Goal: Task Accomplishment & Management: Use online tool/utility

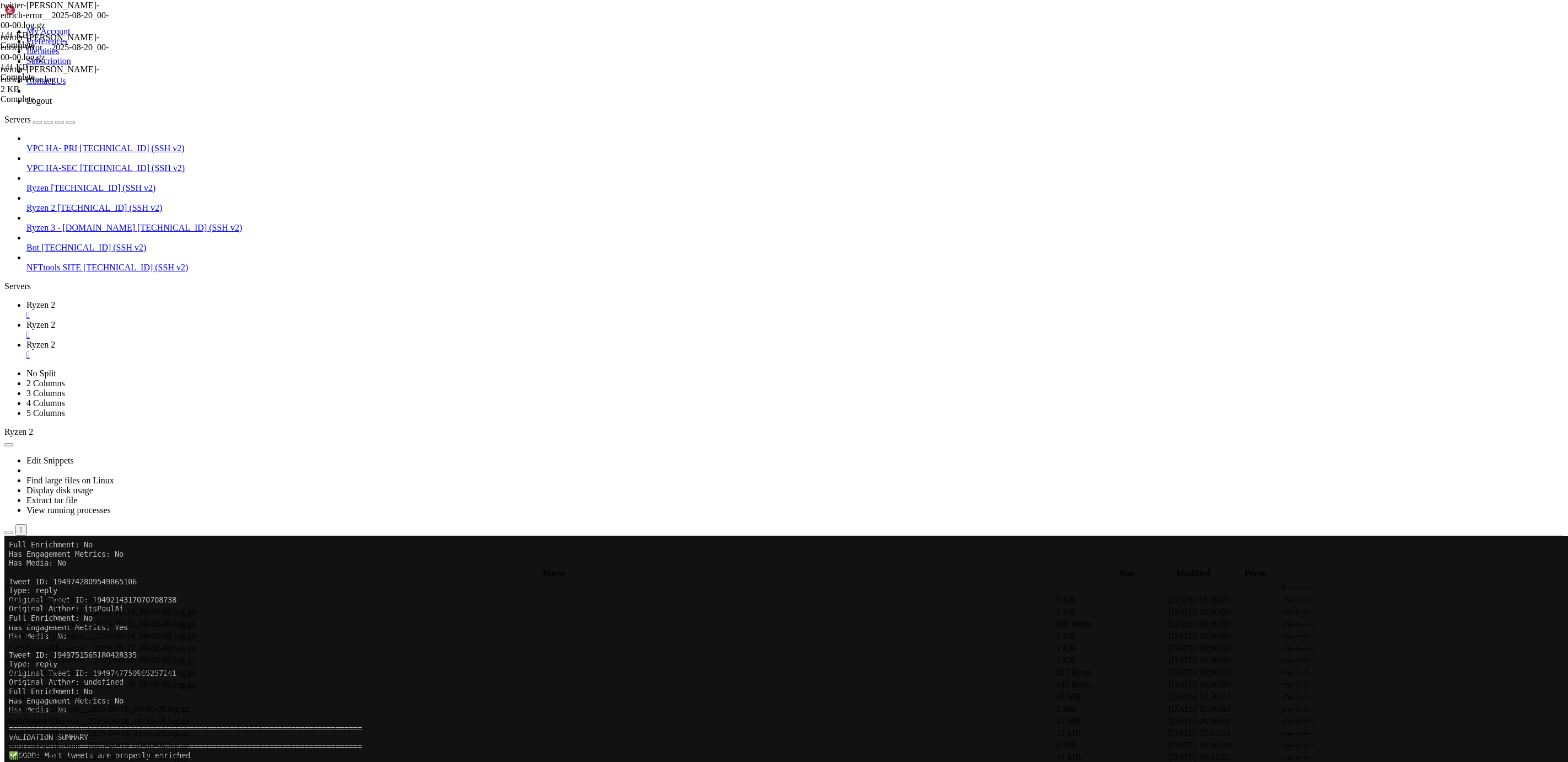
click at [55, 320] on span "Ryzen 2" at bounding box center [40, 325] width 28 height 9
click at [649, 643] on td " authToken-Blur-error__2025-08-17_00-00-00.log.gz" at bounding box center [529, 648] width 1049 height 11
drag, startPoint x: 313, startPoint y: 12, endPoint x: 227, endPoint y: 18, distance: 86.2
click at [55, 340] on span "Ryzen 2" at bounding box center [40, 344] width 28 height 9
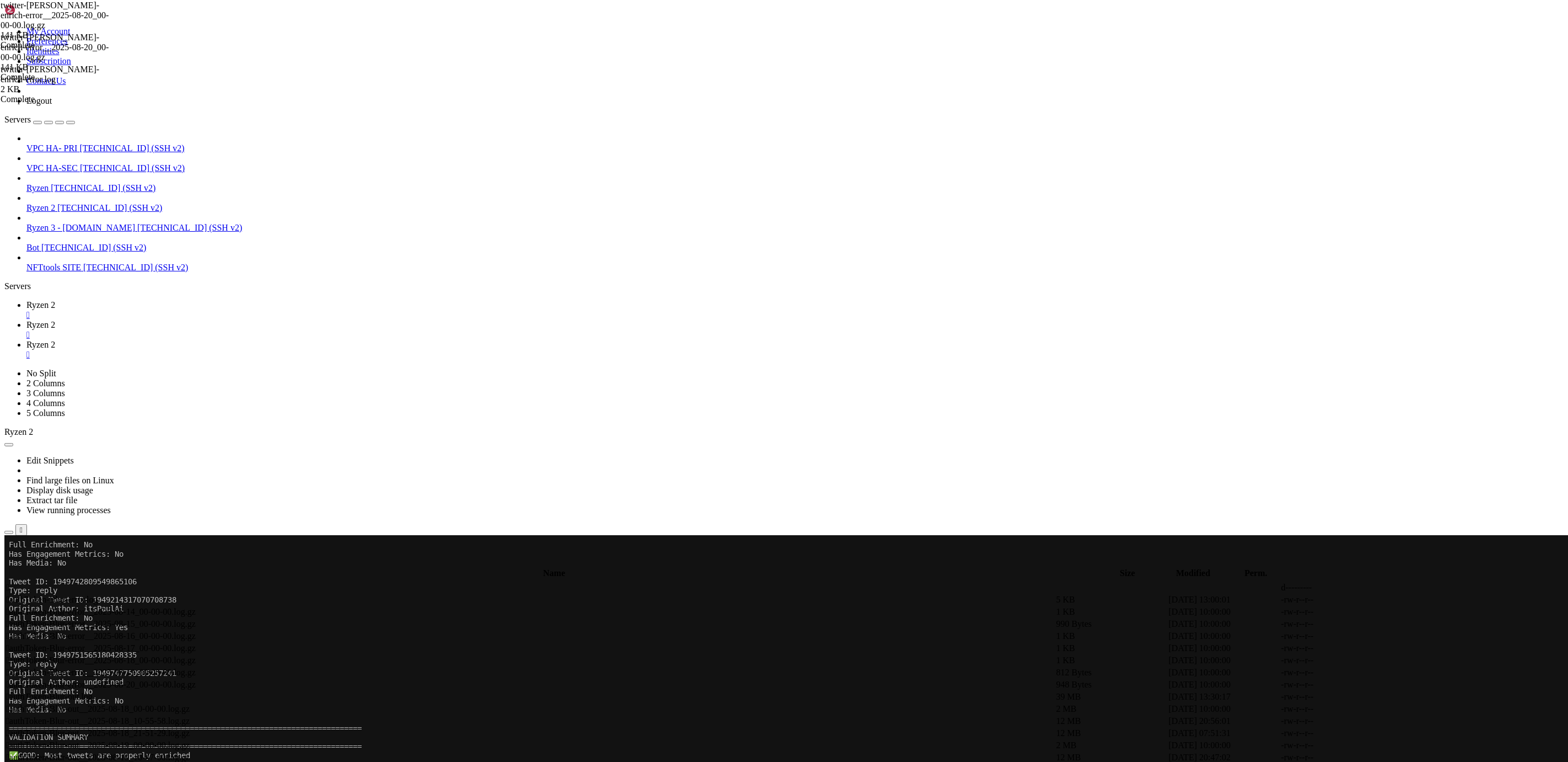
scroll to position [4, 0]
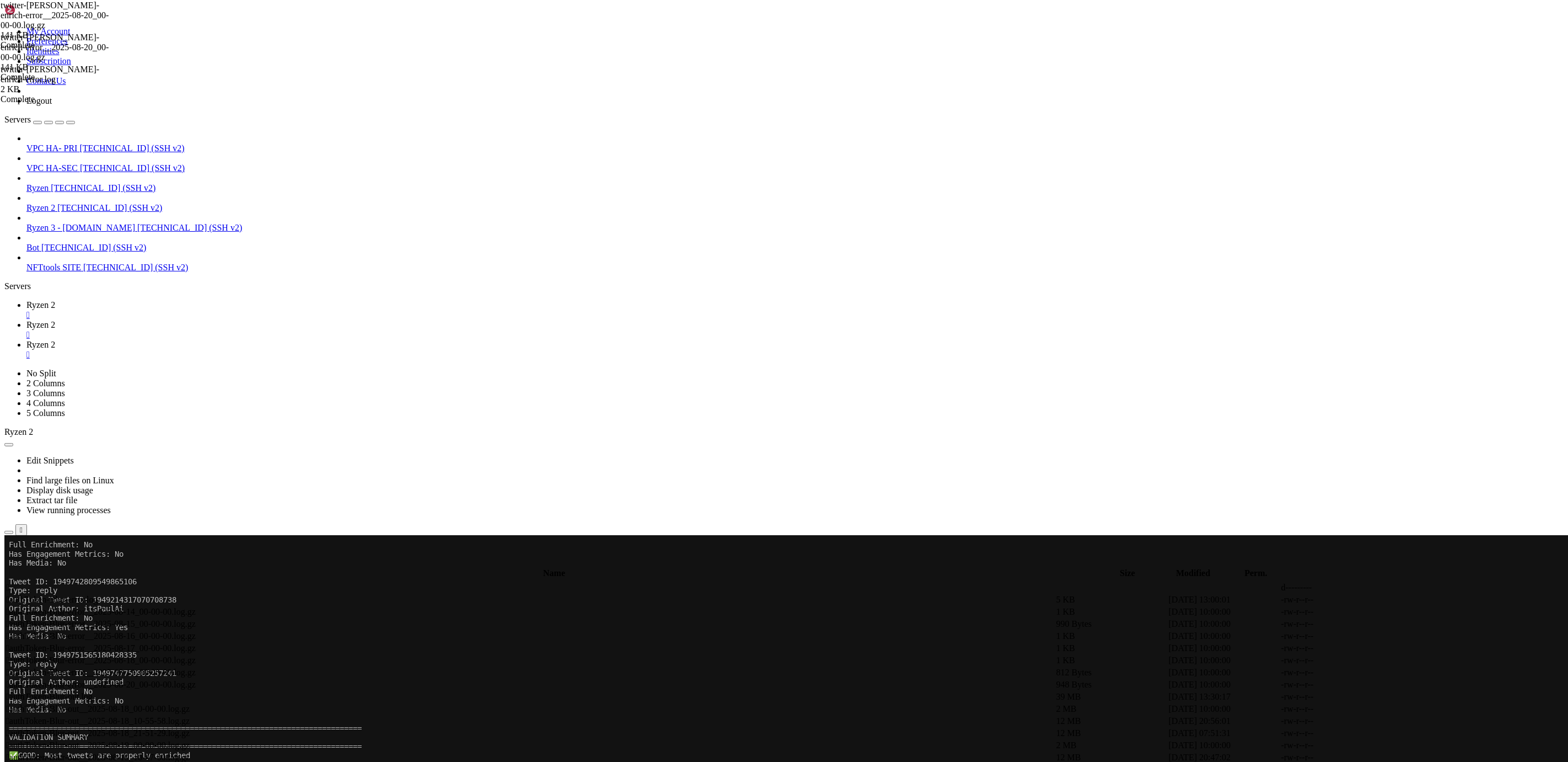
drag, startPoint x: 94, startPoint y: 2072, endPoint x: 7, endPoint y: 1457, distance: 621.1
drag, startPoint x: 276, startPoint y: 1650, endPoint x: 173, endPoint y: 1560, distance: 136.8
drag, startPoint x: 9, startPoint y: 1429, endPoint x: 287, endPoint y: 2070, distance: 698.7
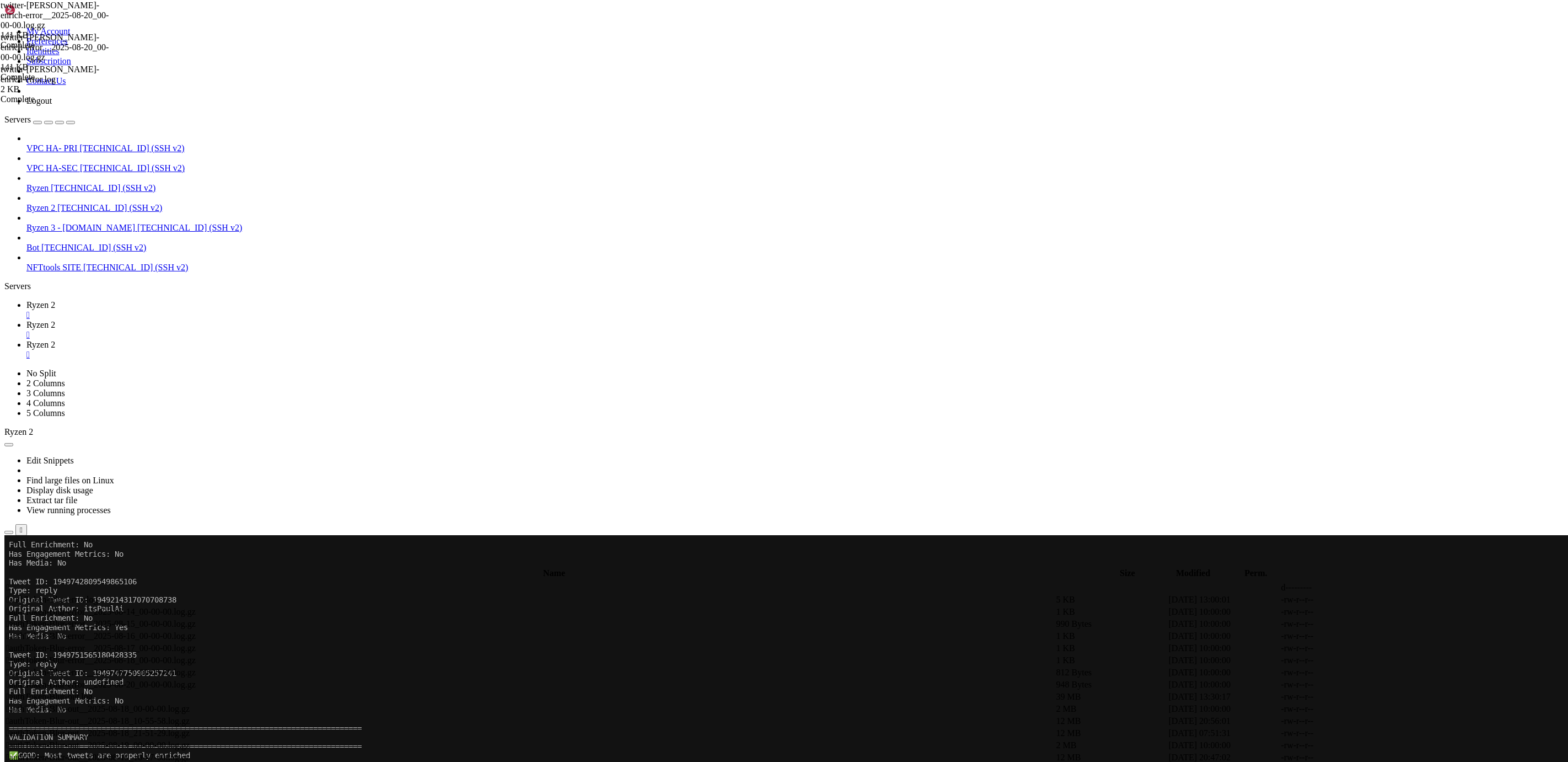
copy div "4|runner | 'x-connection-hash': '087b3d6276d5af64f7c1b1323db159746a1bb38867e381…"
drag, startPoint x: 10, startPoint y: 1430, endPoint x: 154, endPoint y: 2070, distance: 656.0
copy div "4|runner | 'x-connection-hash': '087b3d6276d5af64f7c1b1323db159746a1bb38867e381…"
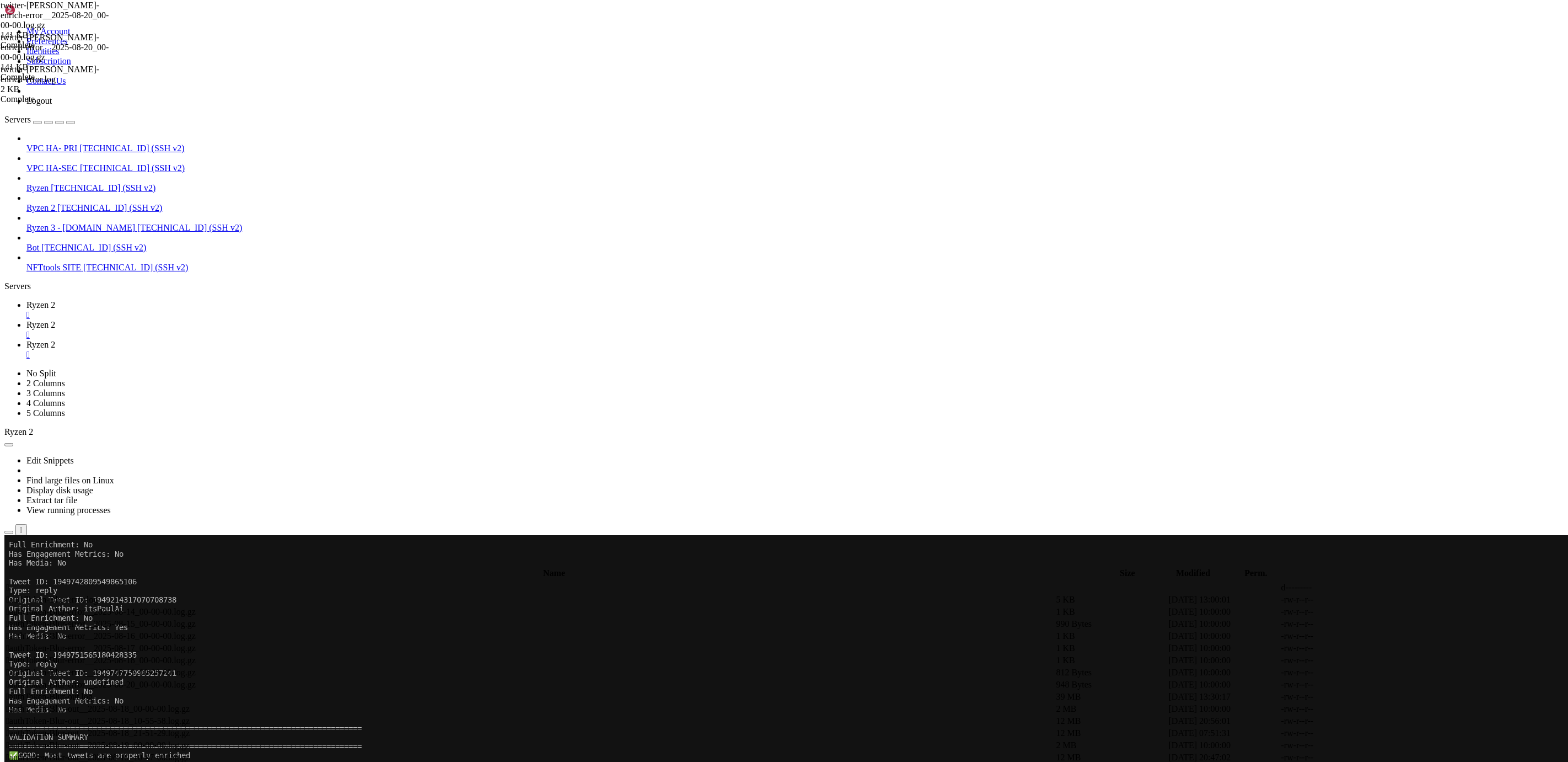
click at [55, 320] on span "Ryzen 2" at bounding box center [40, 325] width 28 height 9
click at [9, 563] on icon "button" at bounding box center [9, 563] width 0 height 0
type input "/root/.pm2"
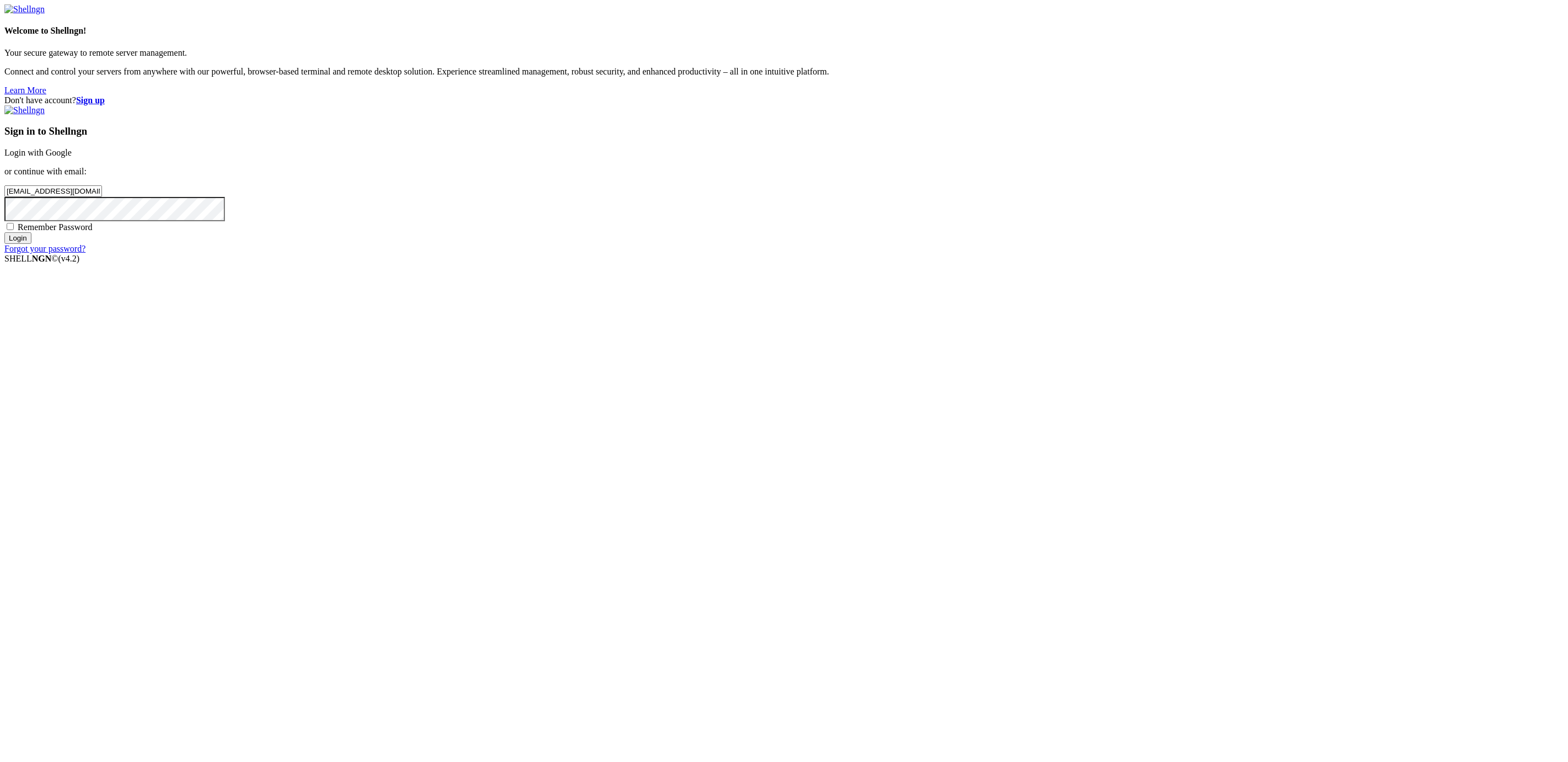
click at [32, 244] on input "Login" at bounding box center [18, 238] width 27 height 12
click at [102, 178] on input "number" at bounding box center [53, 173] width 98 height 12
paste input "496955"
type input "496955"
click at [36, 190] on input "Submit" at bounding box center [20, 184] width 32 height 12
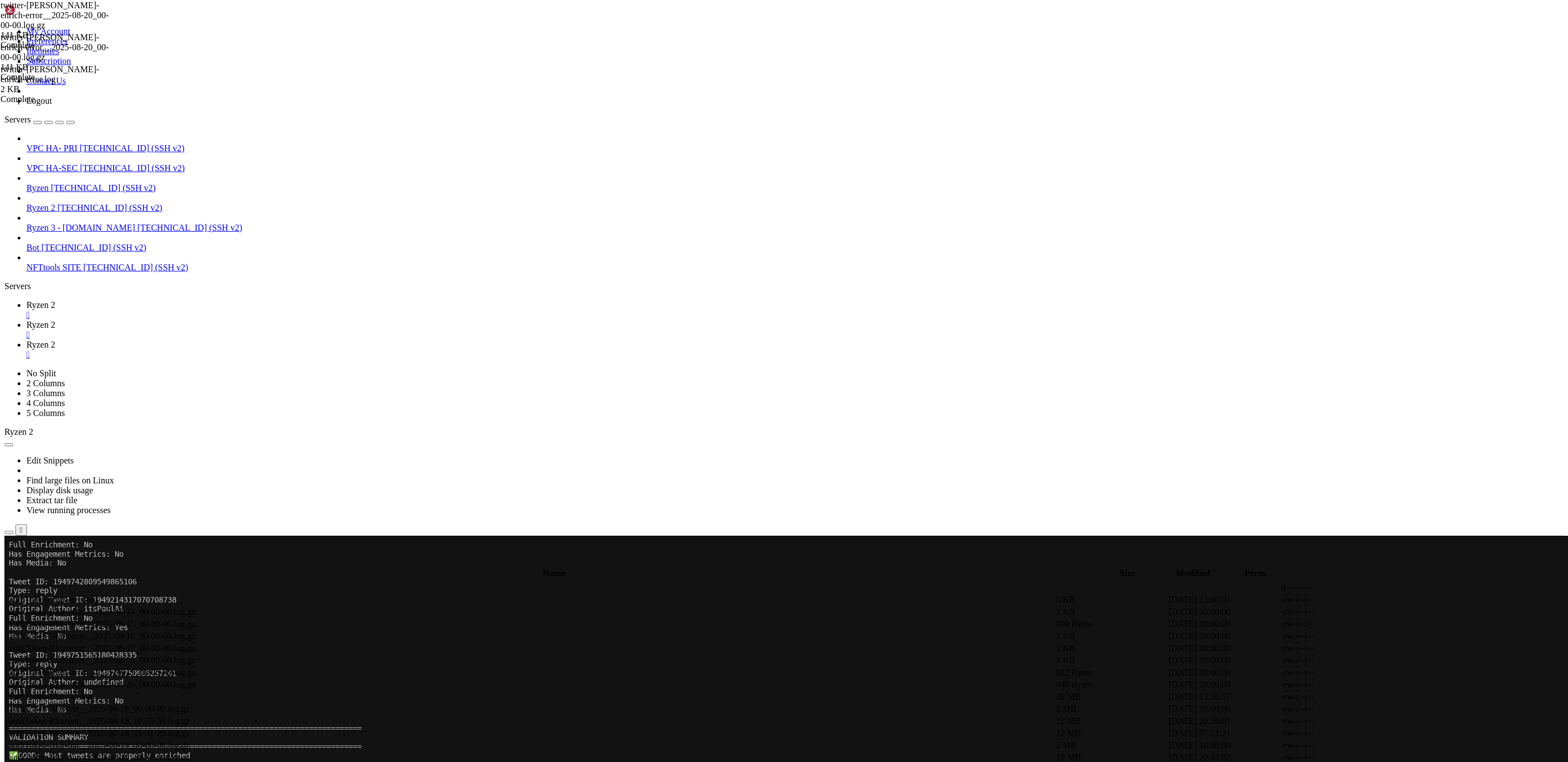
scroll to position [142362, 0]
click at [55, 320] on span "Ryzen 2" at bounding box center [40, 325] width 28 height 9
click at [9, 563] on icon "button" at bounding box center [9, 563] width 0 height 0
type input "/"
click at [55, 300] on span "Ryzen 2" at bounding box center [40, 305] width 28 height 9
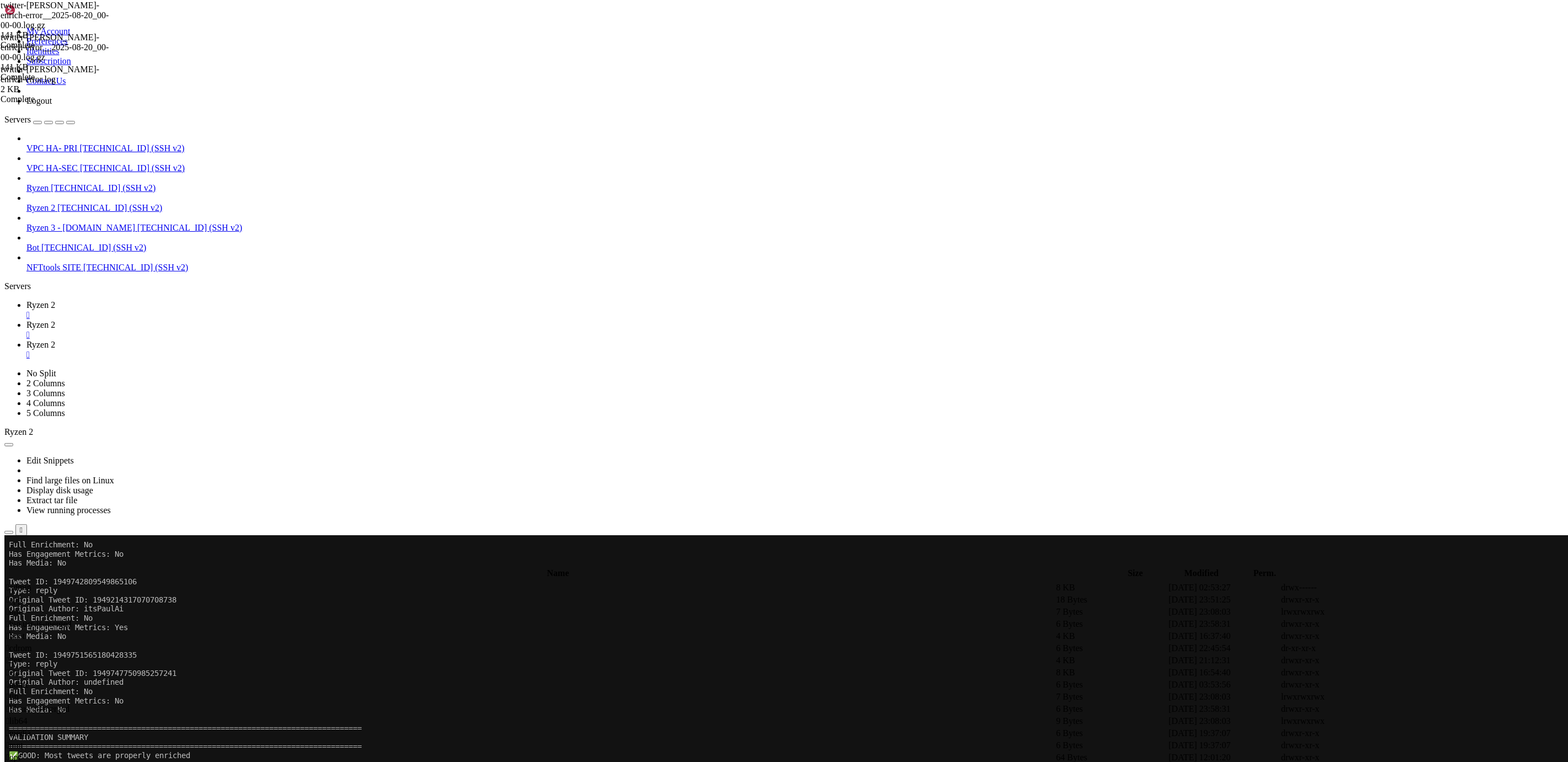
click at [55, 320] on span "Ryzen 2" at bounding box center [40, 325] width 28 height 9
click at [263, 330] on div "" at bounding box center [795, 334] width 1537 height 10
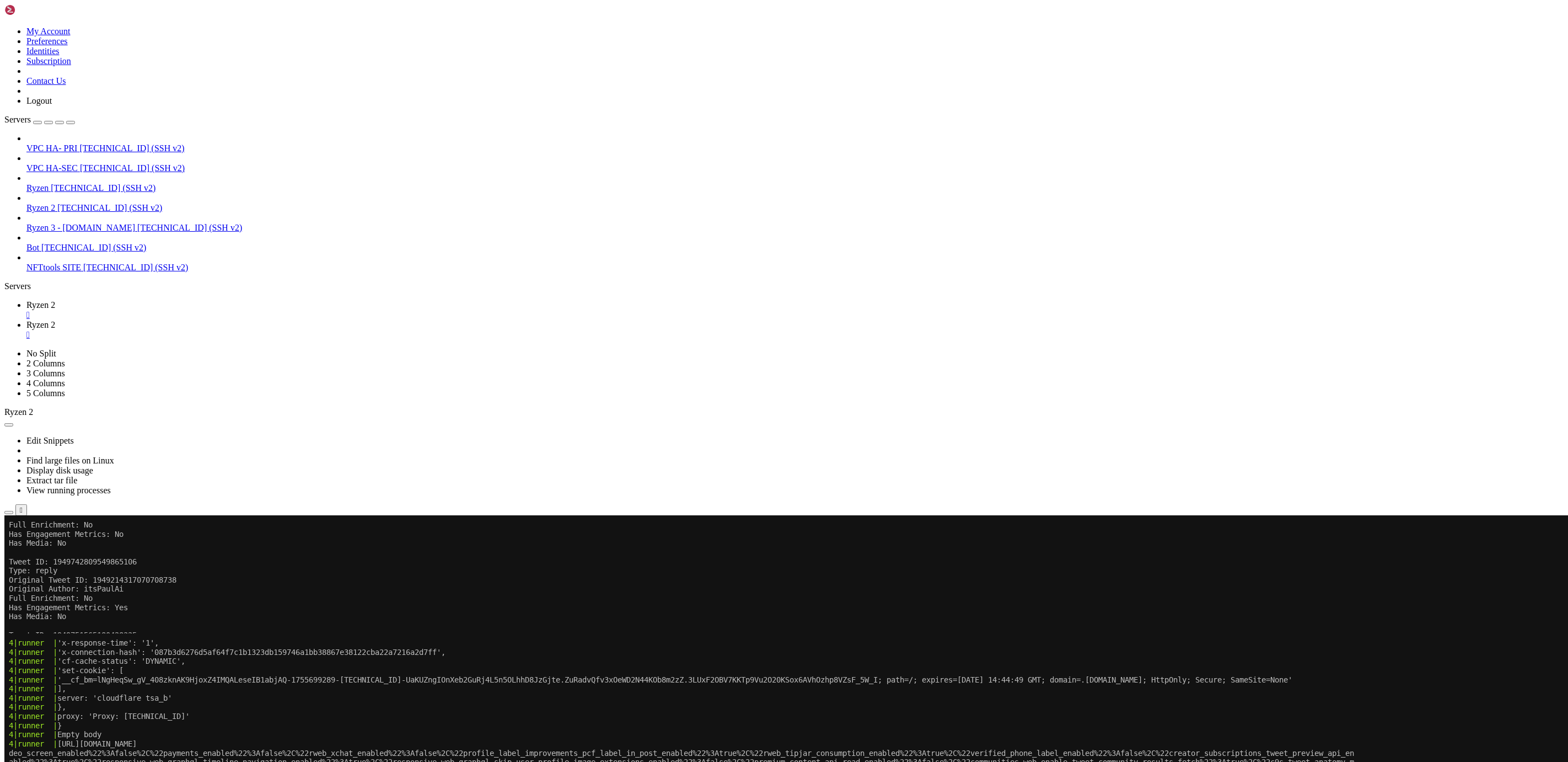
click at [68, 691] on span "Open SFTP" at bounding box center [47, 696] width 42 height 9
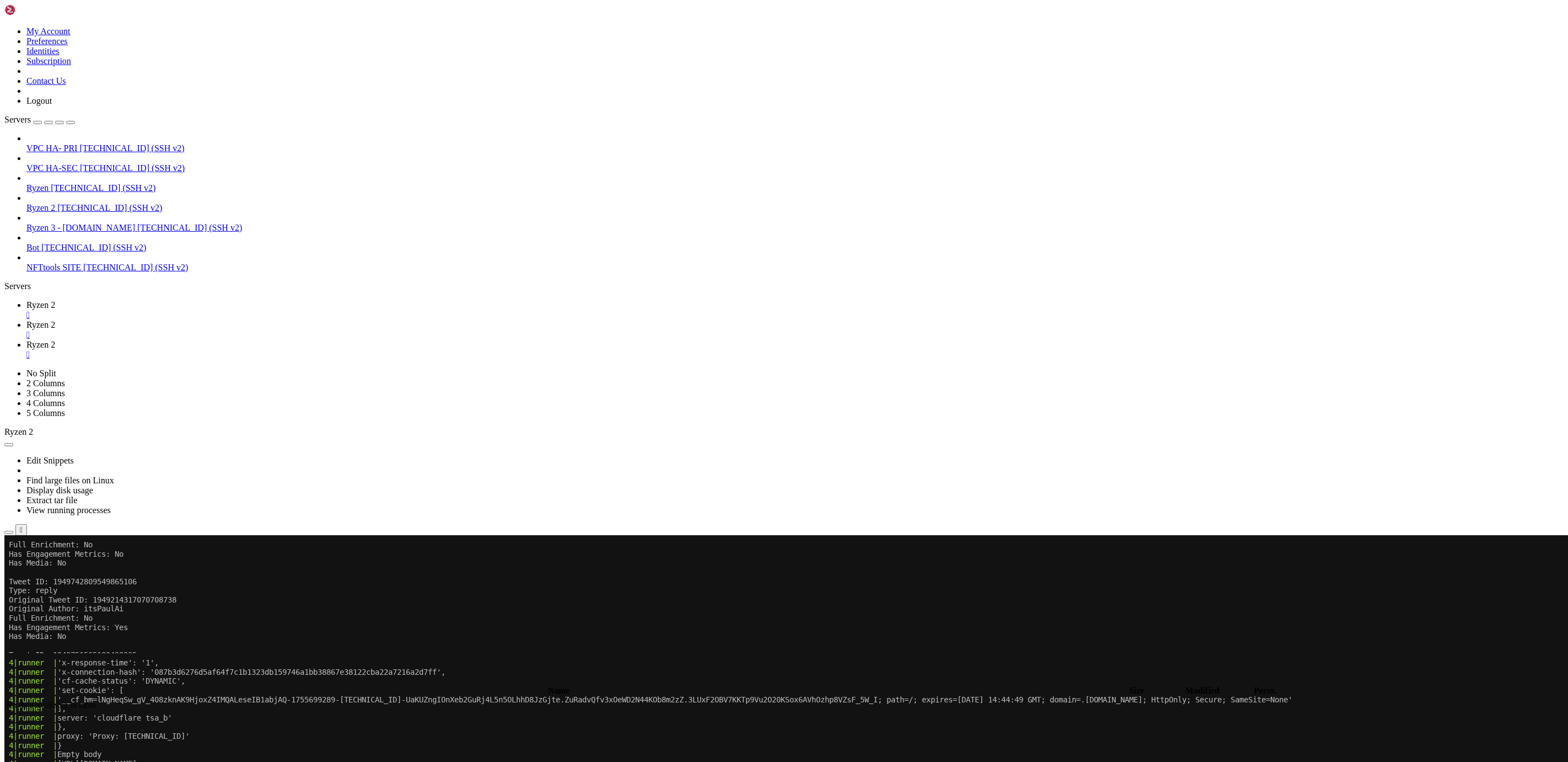
click at [55, 320] on span "Ryzen 2" at bounding box center [40, 325] width 28 height 9
click at [55, 203] on span "Ryzen 2" at bounding box center [40, 208] width 28 height 9
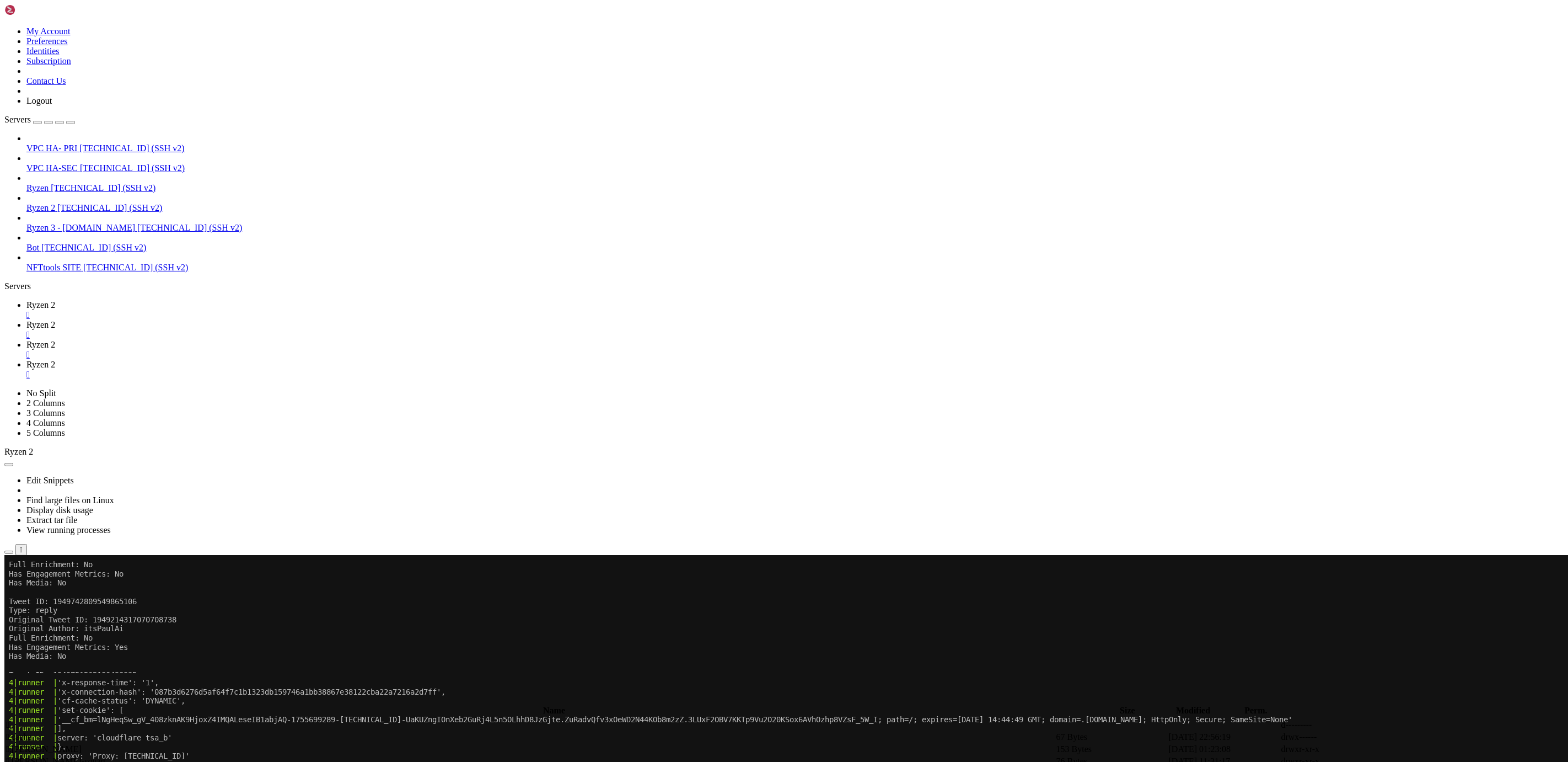
scroll to position [0, 0]
click at [55, 300] on span "Ryzen 2" at bounding box center [40, 305] width 28 height 9
click at [55, 340] on span "Ryzen 2" at bounding box center [40, 344] width 28 height 9
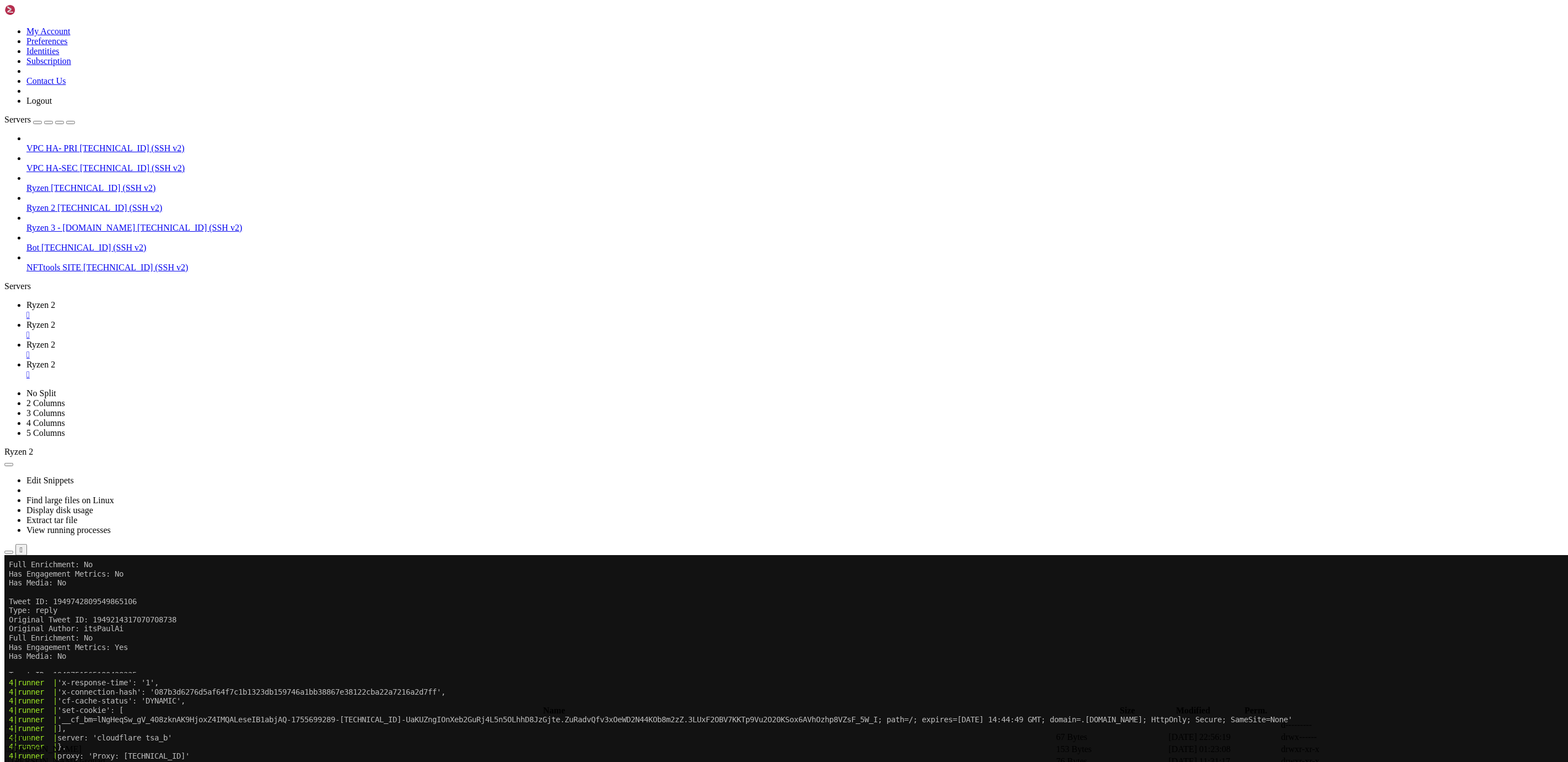
type input "/root/runner"
click at [26, 360] on icon at bounding box center [26, 364] width 0 height 9
click at [81, 183] on span "[TECHNICAL_ID] (SSH v2)" at bounding box center [103, 188] width 105 height 9
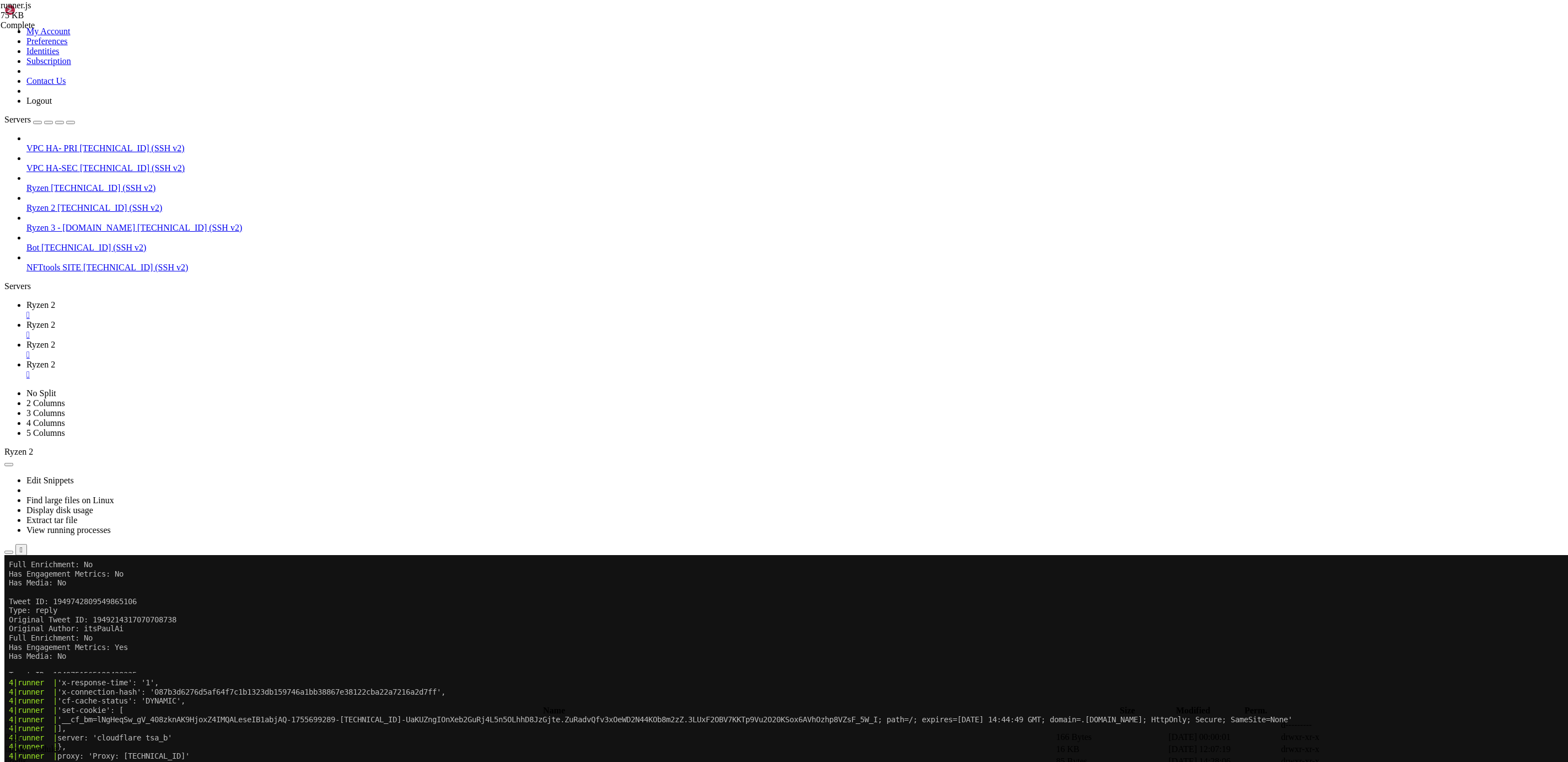
click at [81, 183] on span "[TECHNICAL_ID] (SSH v2)" at bounding box center [103, 188] width 105 height 9
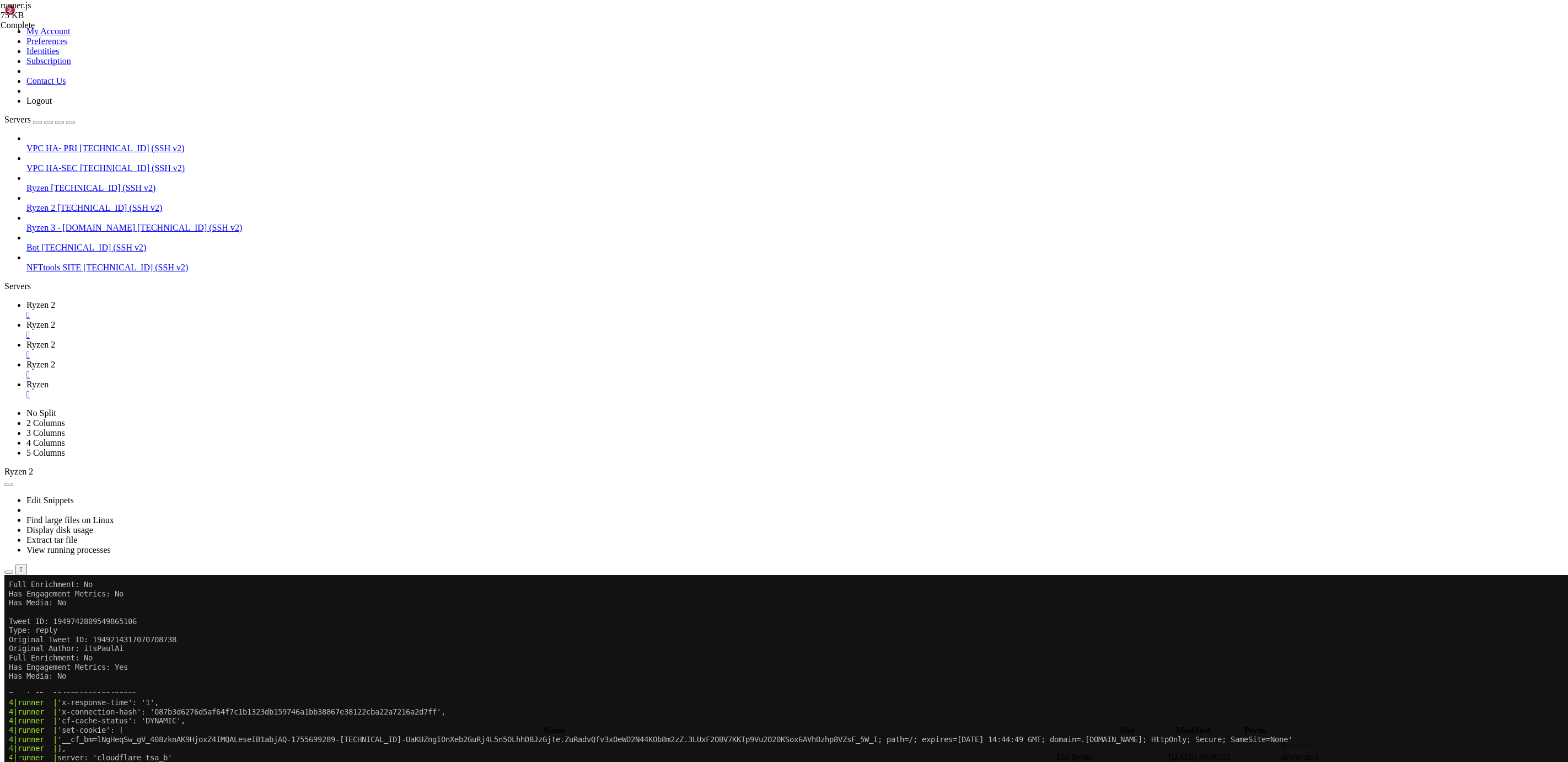
scroll to position [0, 0]
click at [55, 360] on span "Ryzen 2" at bounding box center [40, 364] width 28 height 9
click at [26, 379] on icon at bounding box center [26, 384] width 0 height 9
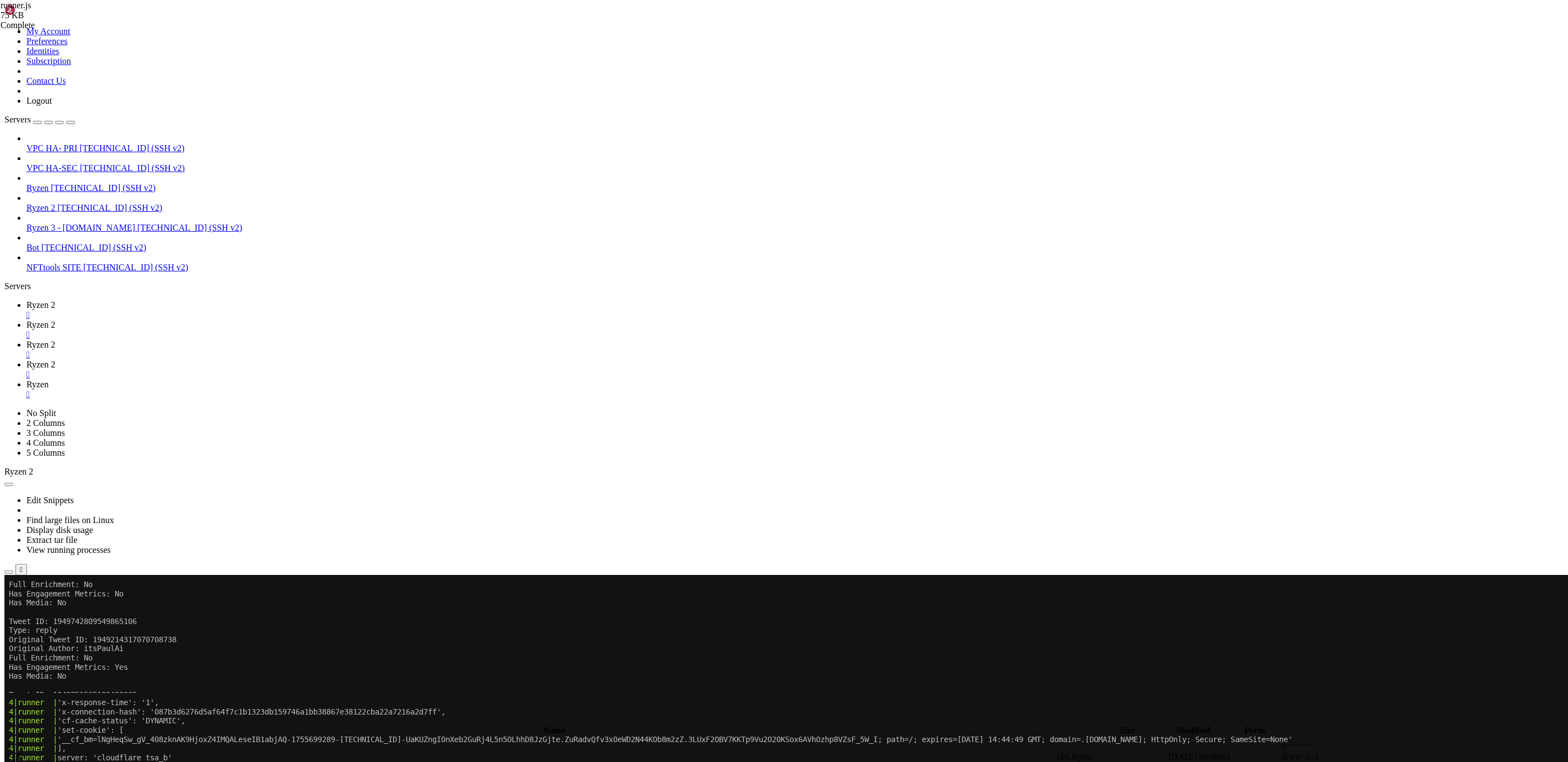
scroll to position [17295, 0]
click at [370, 360] on link "Ryzen 2 " at bounding box center [795, 369] width 1537 height 20
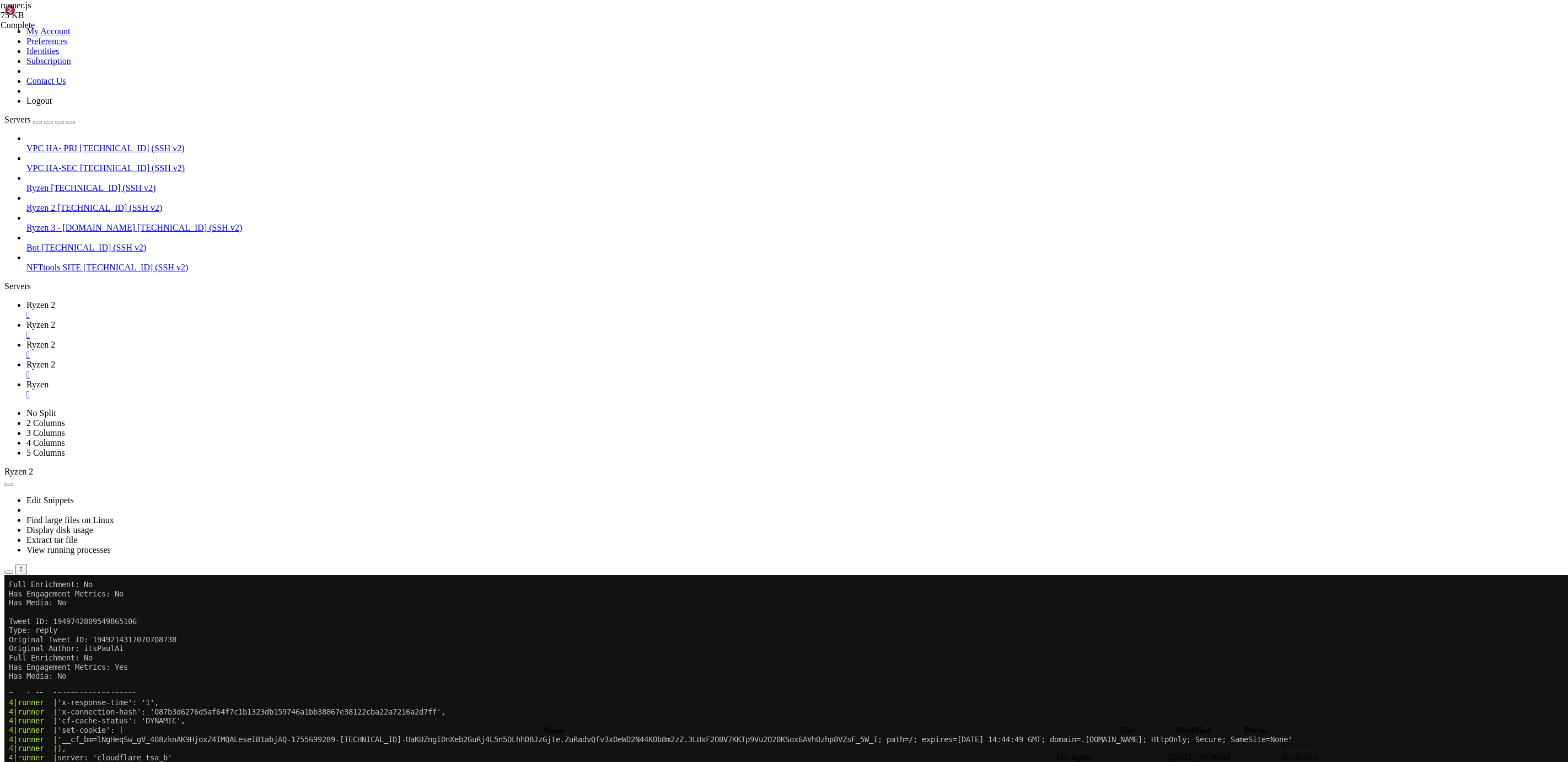
scroll to position [137974, 0]
drag, startPoint x: 76, startPoint y: 2083, endPoint x: 11, endPoint y: 1732, distance: 357.0
copy div "4|runner | Empty body 4|runner | https://[DOMAIN_NAME]/i/api/graphql/NiZ1seU-Qm…"
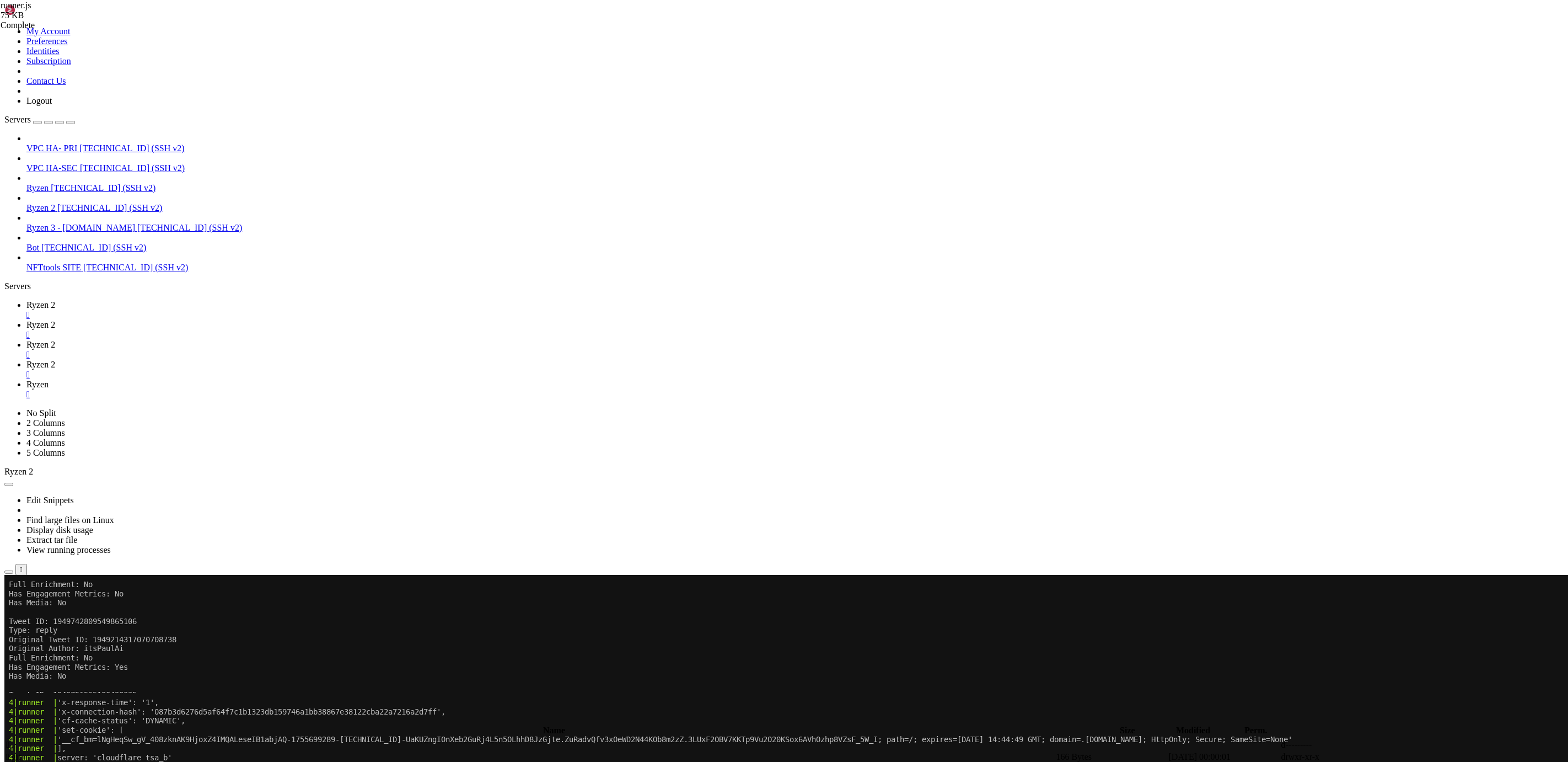
click at [424, 379] on link "Ryzen " at bounding box center [795, 389] width 1537 height 20
click at [55, 360] on span "Ryzen 2" at bounding box center [40, 364] width 28 height 9
click at [55, 340] on span "Ryzen 2" at bounding box center [40, 344] width 28 height 9
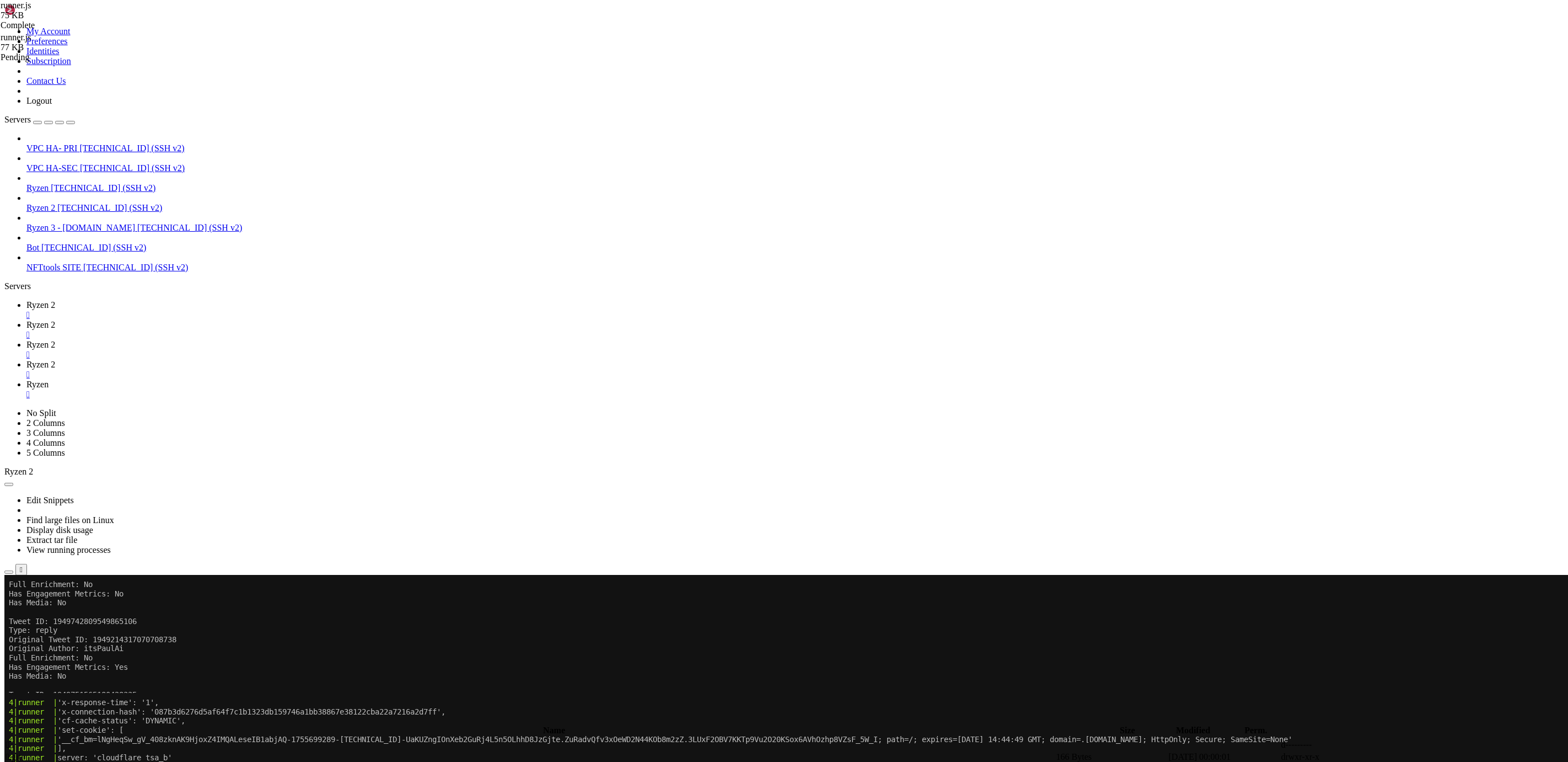
click at [55, 360] on span "Ryzen 2" at bounding box center [40, 364] width 28 height 9
click at [26, 340] on icon at bounding box center [26, 344] width 0 height 9
click at [49, 379] on span "Ryzen" at bounding box center [37, 384] width 22 height 9
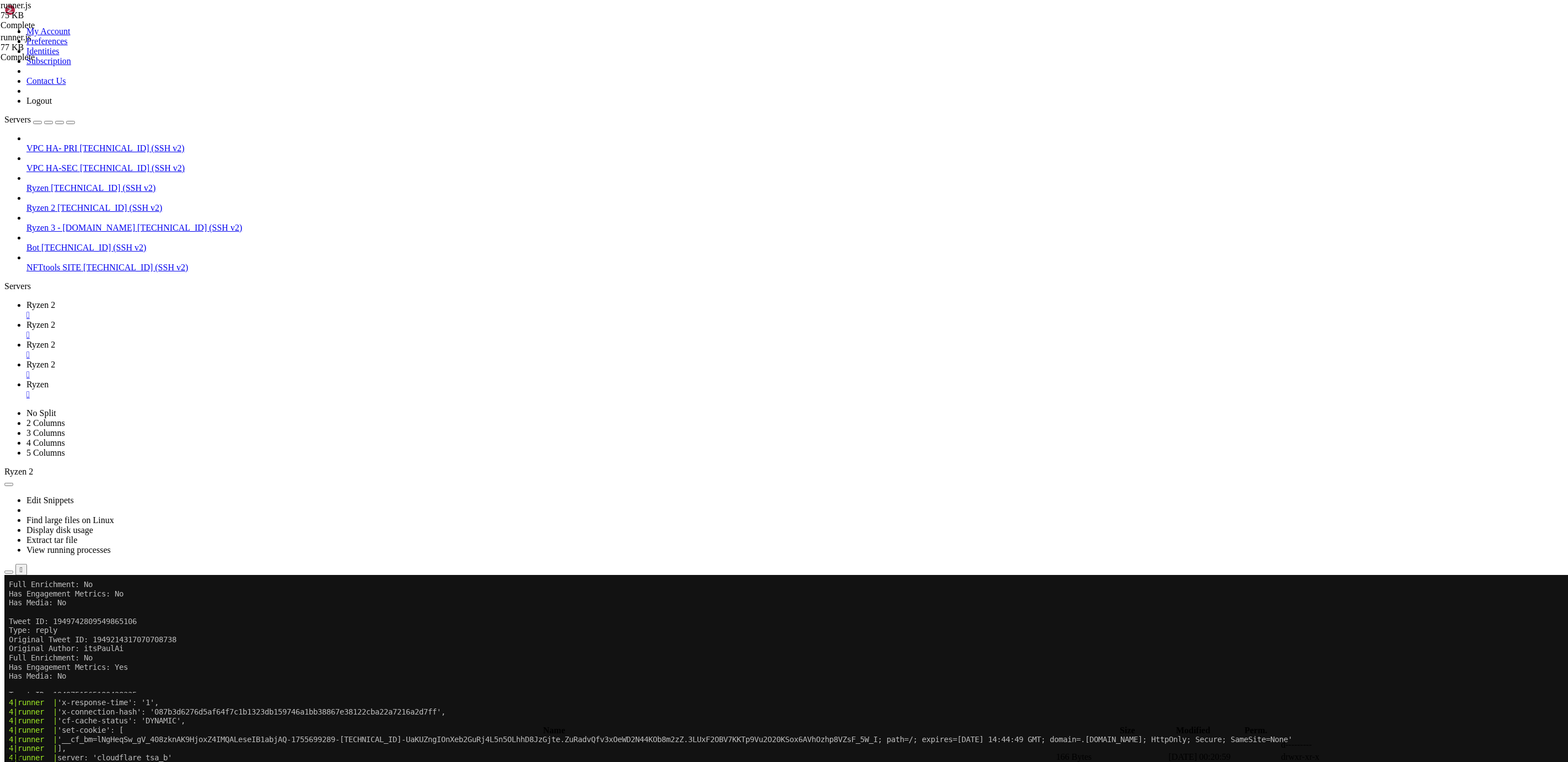
scroll to position [18011, 0]
click at [51, 183] on span "[TECHNICAL_ID] (SSH v2)" at bounding box center [103, 188] width 105 height 9
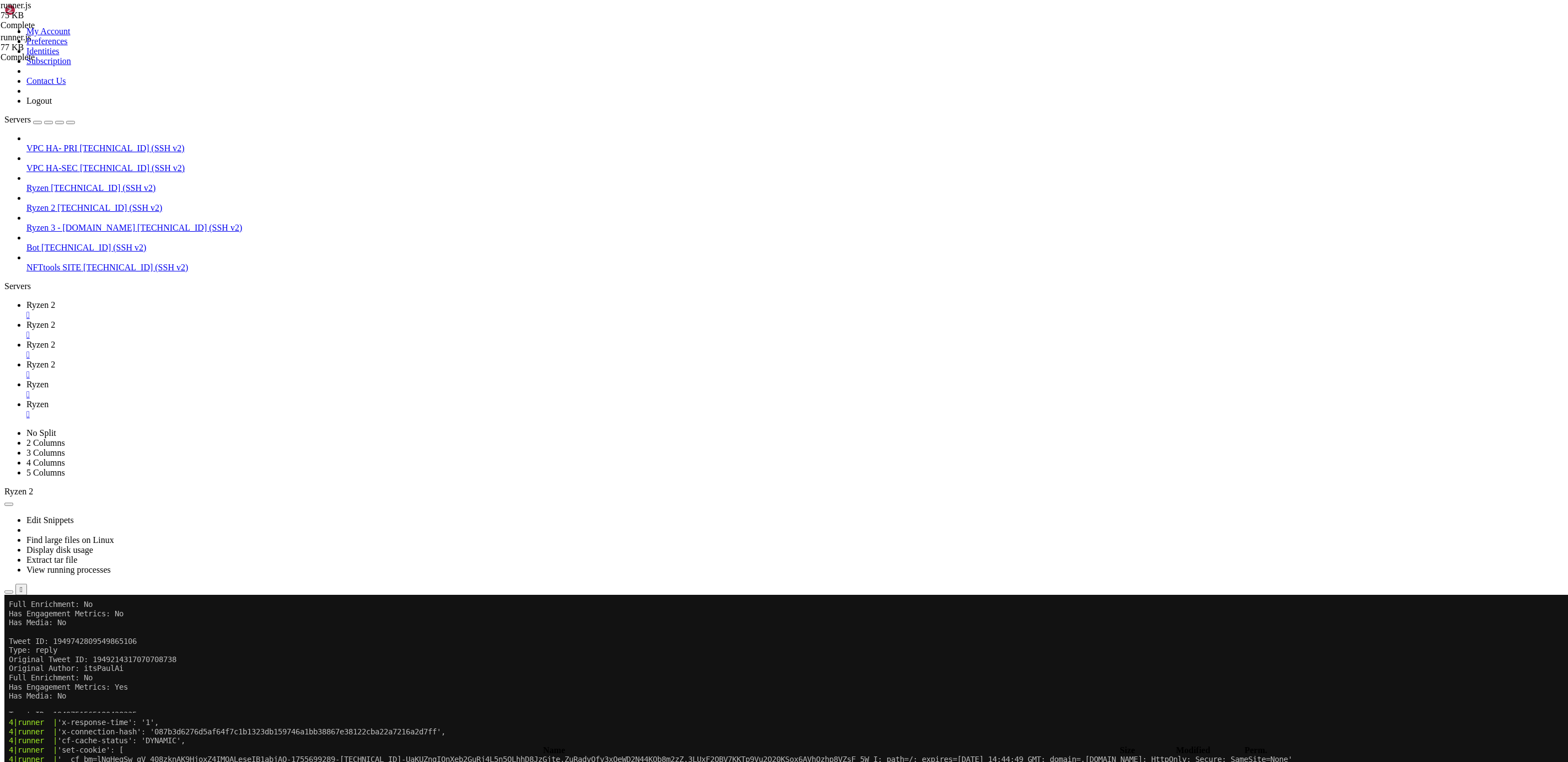
scroll to position [0, 0]
click at [426, 11] on div at bounding box center [784, 381] width 1568 height 762
click at [49, 379] on span "Ryzen" at bounding box center [37, 384] width 22 height 9
click at [484, 399] on link "Ryzen " at bounding box center [795, 409] width 1537 height 20
click at [55, 360] on span "Ryzen 2" at bounding box center [40, 364] width 28 height 9
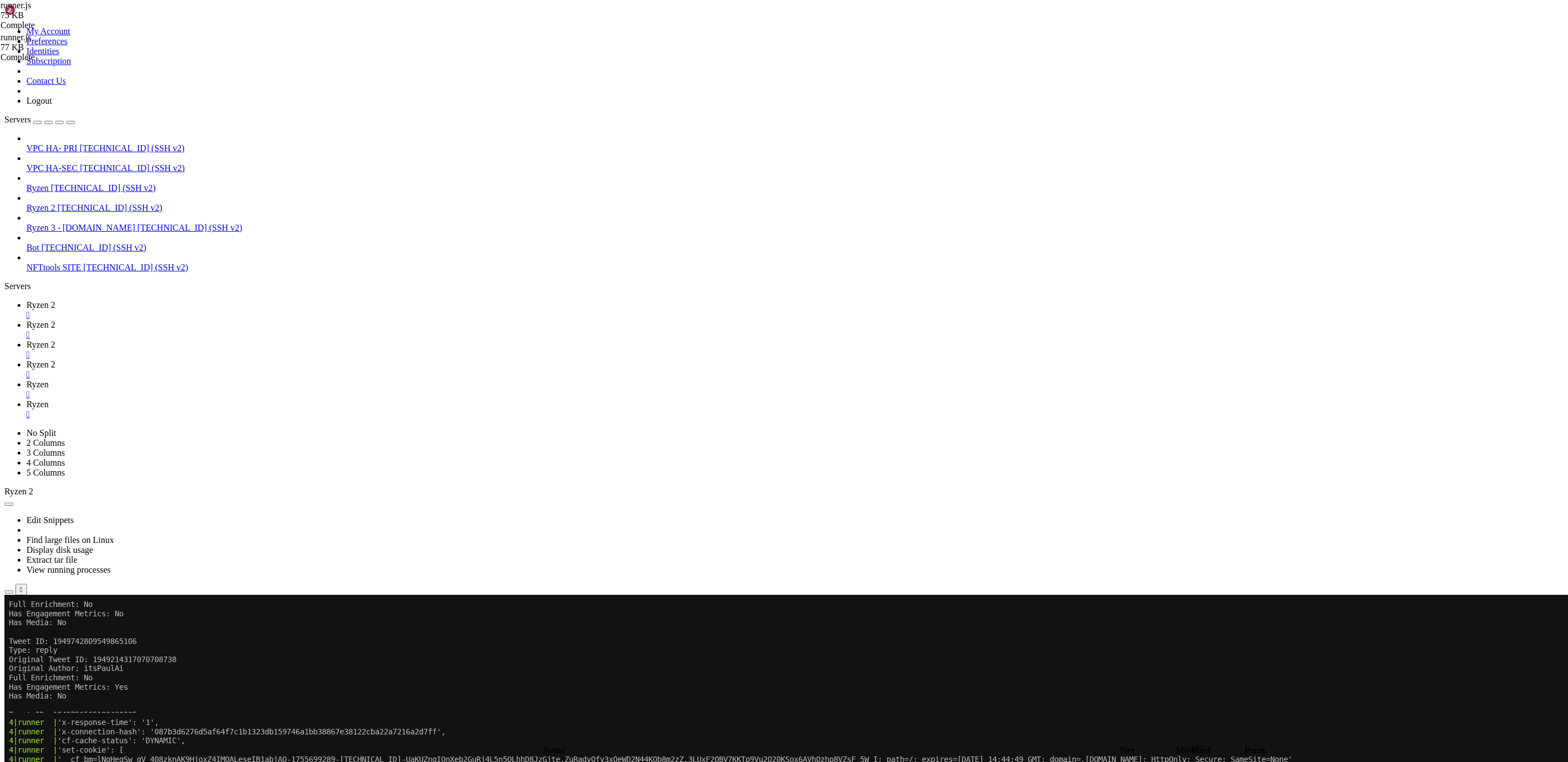
click at [55, 340] on span "Ryzen 2" at bounding box center [40, 344] width 28 height 9
click at [55, 360] on span "Ryzen 2" at bounding box center [40, 364] width 28 height 9
click at [369, 360] on link "Ryzen 2 " at bounding box center [795, 369] width 1537 height 20
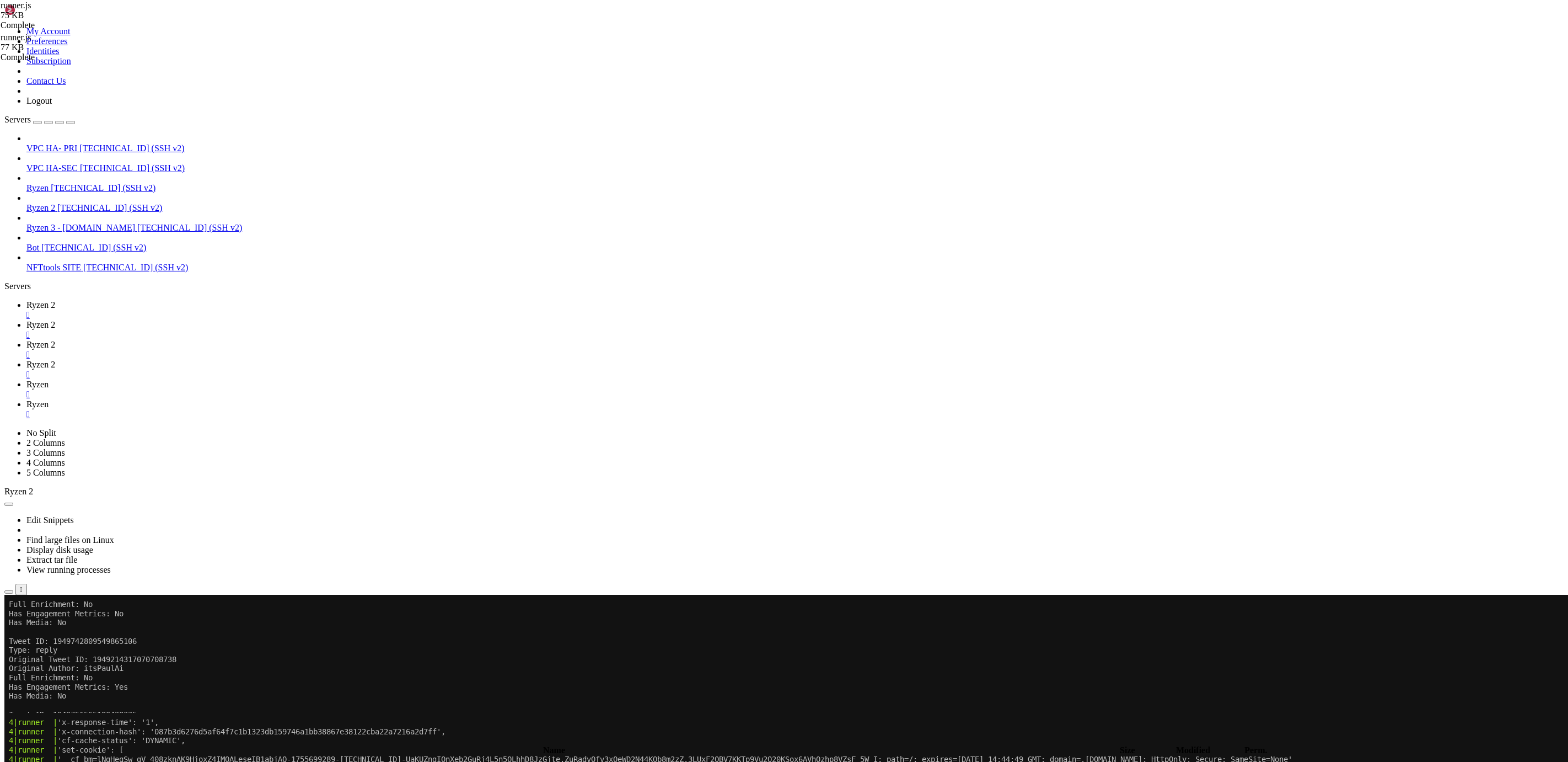
scroll to position [6404855, 0]
click at [49, 379] on span "Ryzen" at bounding box center [37, 384] width 22 height 9
click at [49, 399] on span "Ryzen" at bounding box center [37, 404] width 22 height 9
click at [517, 409] on div "" at bounding box center [795, 414] width 1537 height 10
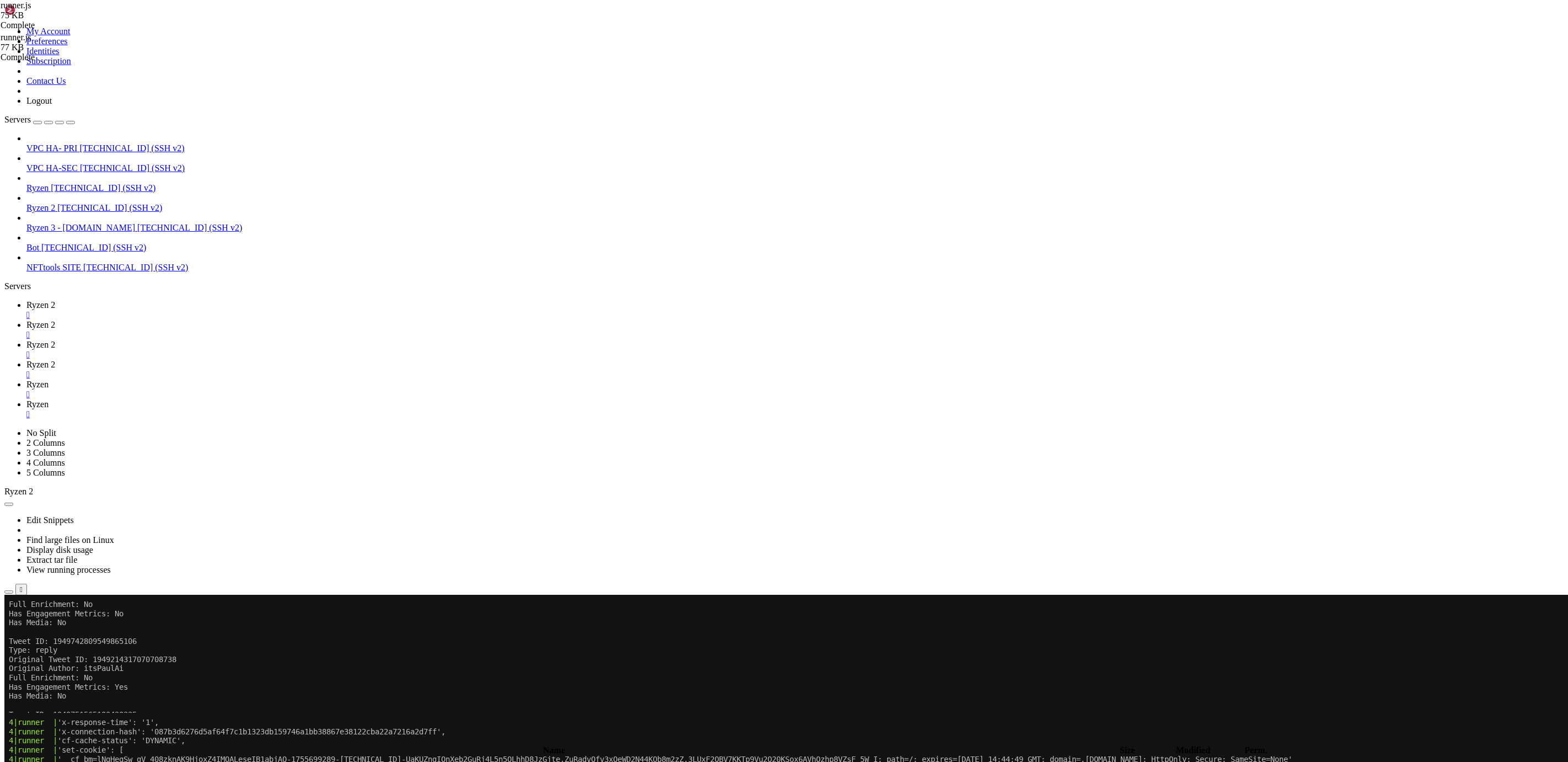
click at [378, 360] on link "Ryzen 2 " at bounding box center [795, 369] width 1537 height 20
click at [55, 340] on span "Ryzen 2" at bounding box center [40, 344] width 28 height 9
click at [55, 360] on span "Ryzen 2" at bounding box center [40, 364] width 28 height 9
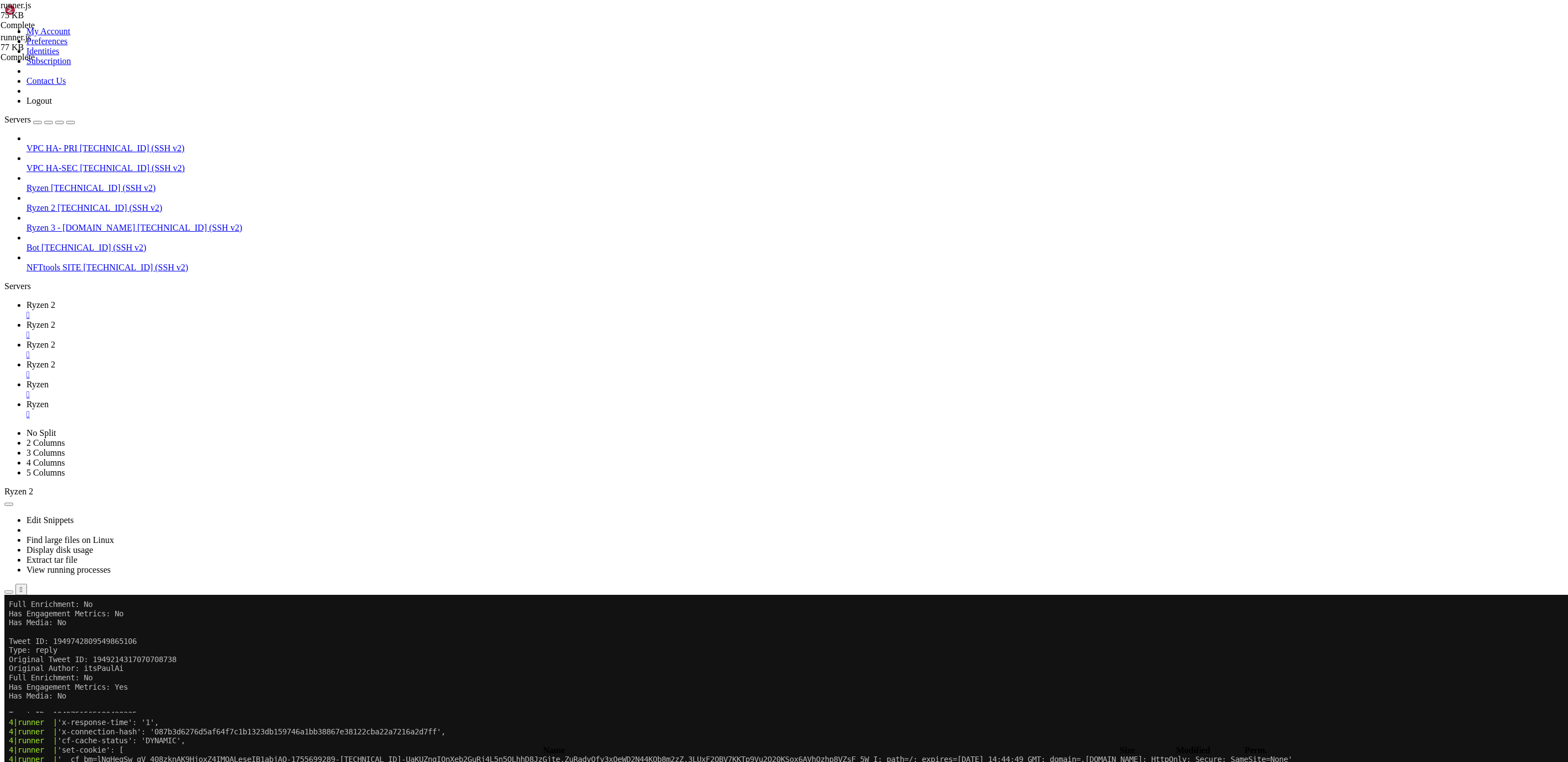
click at [49, 399] on span "Ryzen" at bounding box center [37, 404] width 22 height 9
type input "/root/runner"
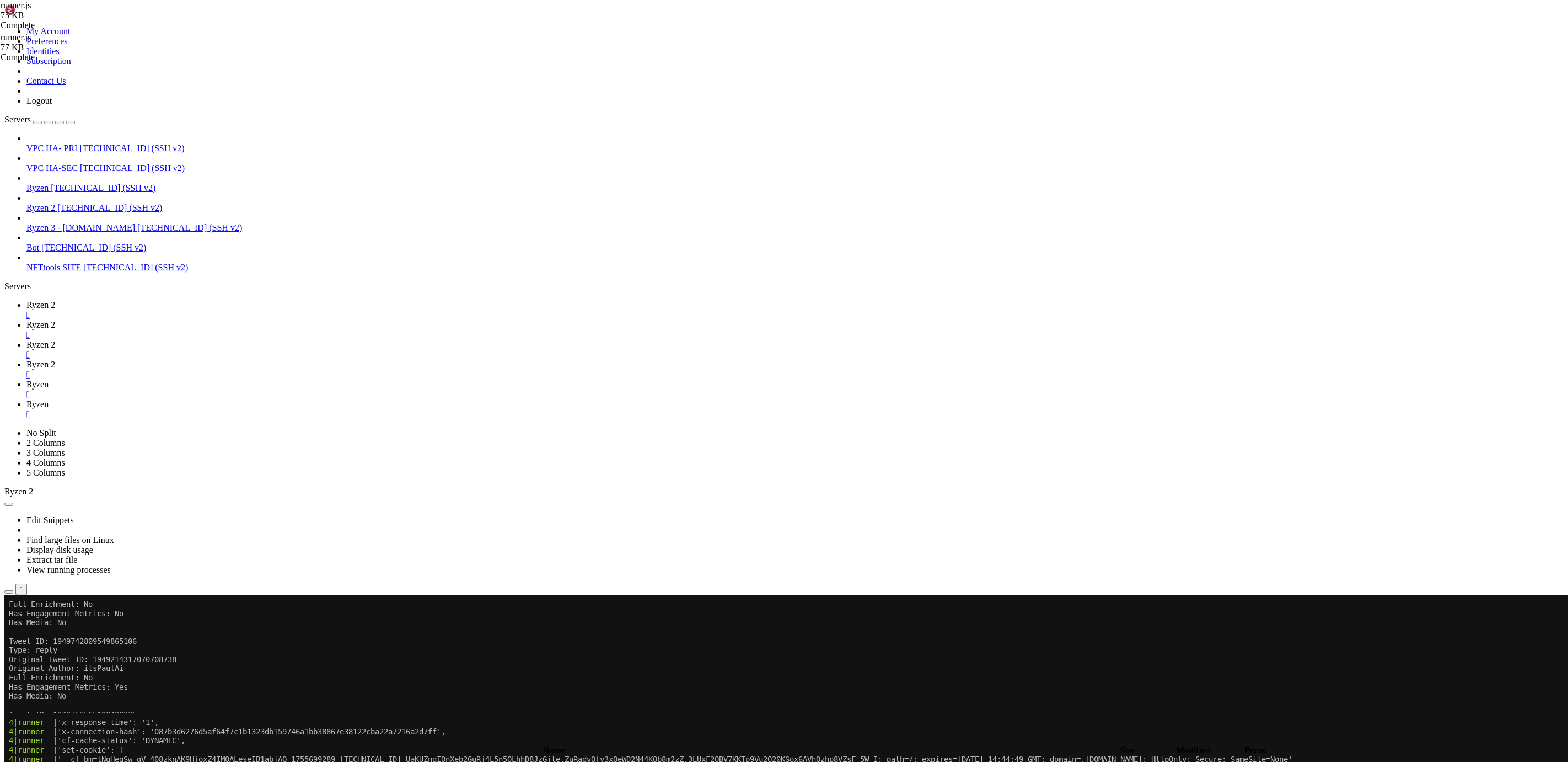
scroll to position [0, 0]
click at [49, 379] on span "Ryzen" at bounding box center [37, 384] width 22 height 9
click at [55, 360] on span "Ryzen 2" at bounding box center [40, 364] width 28 height 9
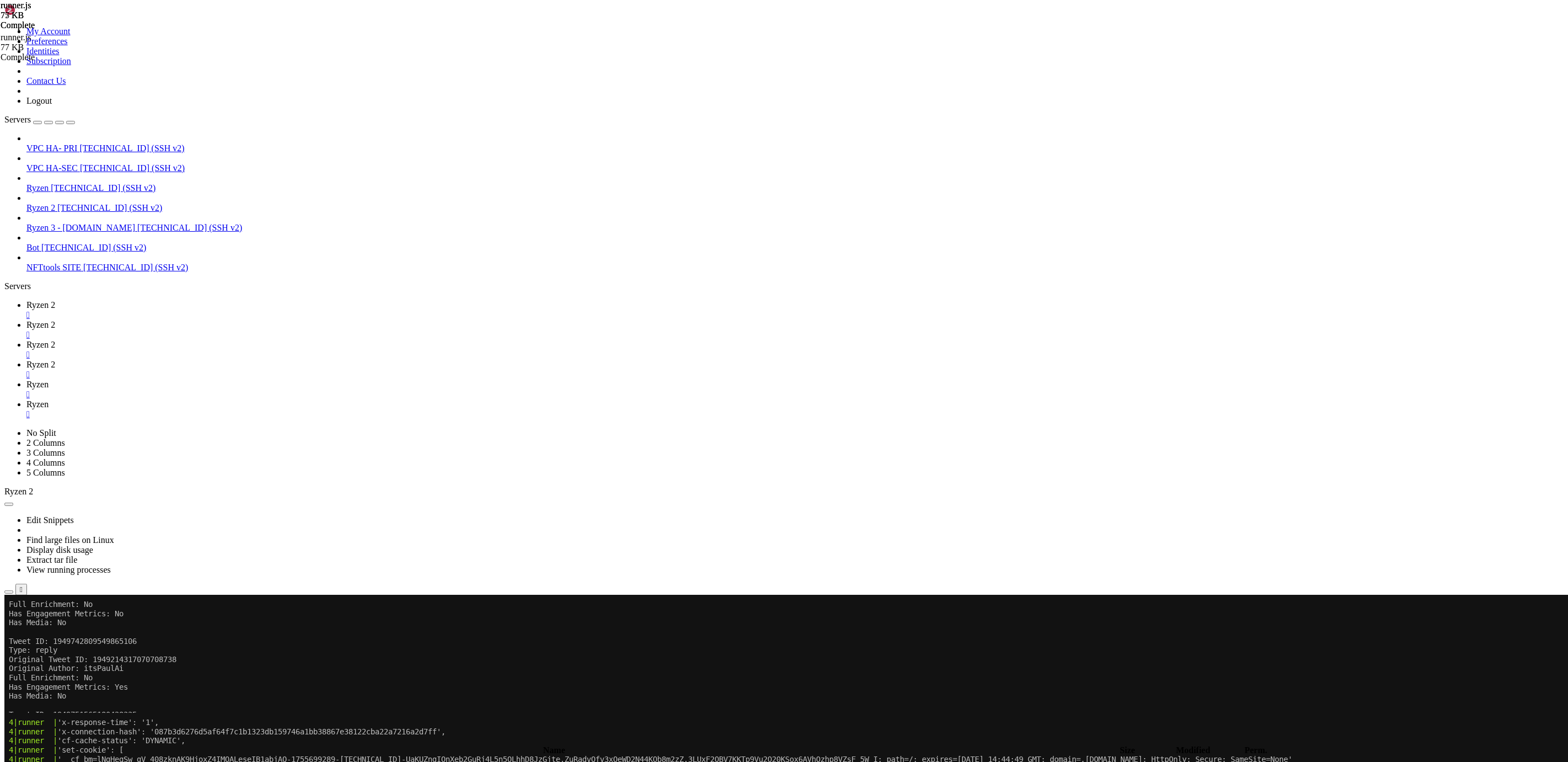
scroll to position [6405113, 0]
click at [55, 320] on span "Ryzen 2" at bounding box center [40, 325] width 28 height 9
drag, startPoint x: 263, startPoint y: 11, endPoint x: 241, endPoint y: 12, distance: 22.0
click at [262, 330] on div "" at bounding box center [795, 334] width 1537 height 10
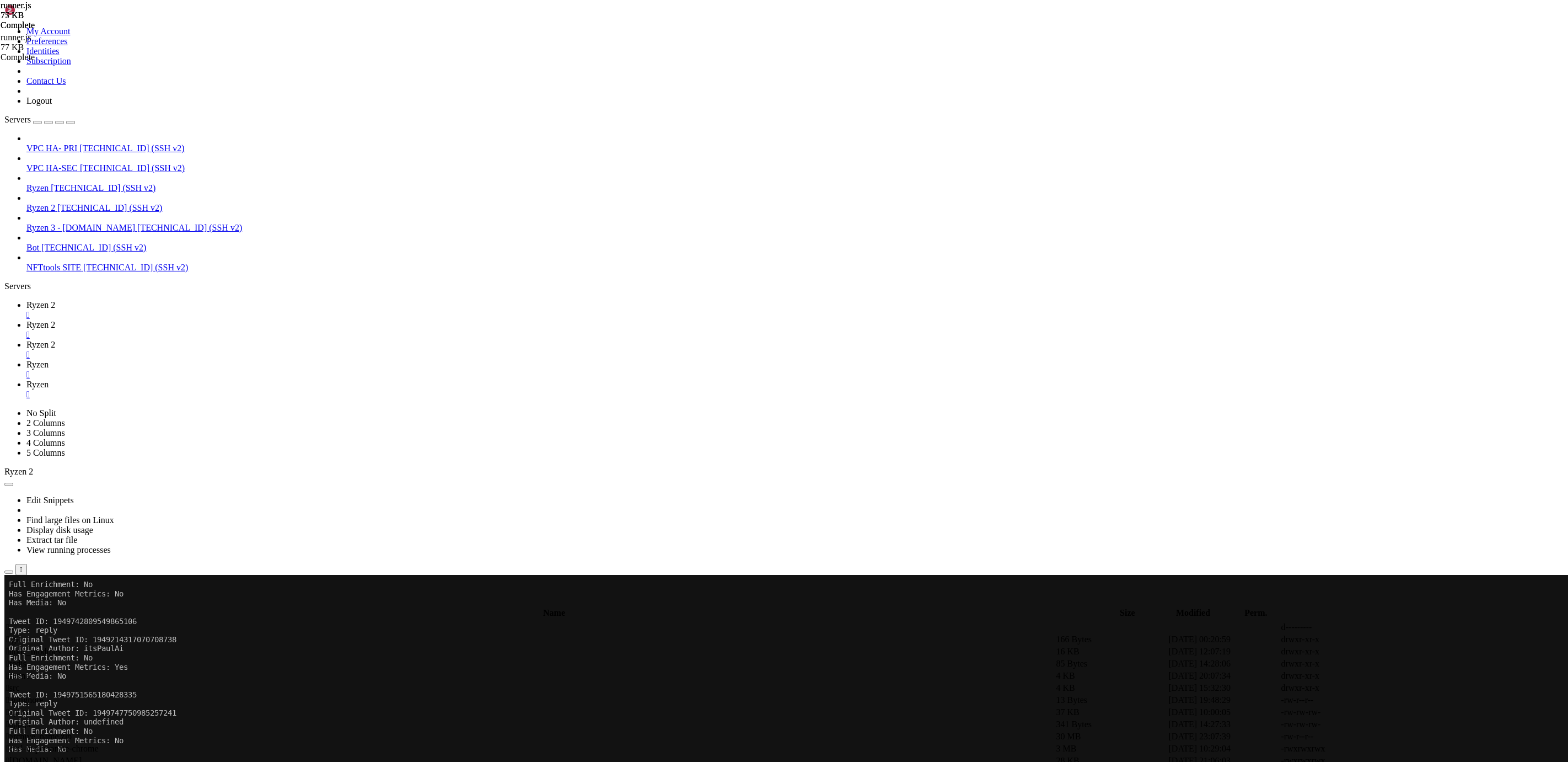
click at [193, 310] on div "" at bounding box center [795, 315] width 1537 height 10
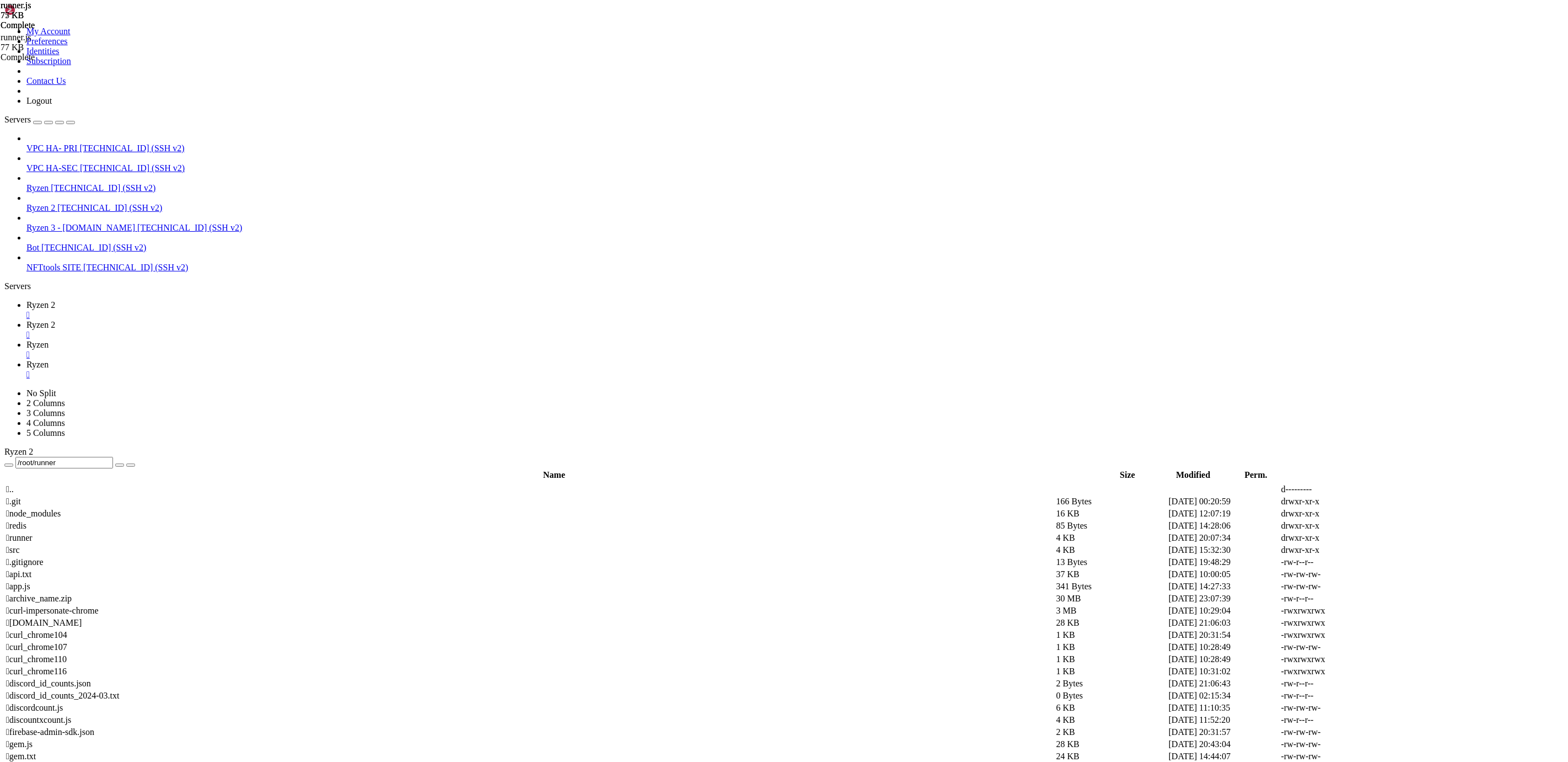
scroll to position [18745, 0]
click at [137, 223] on span "[TECHNICAL_ID] (SSH v2)" at bounding box center [189, 228] width 105 height 9
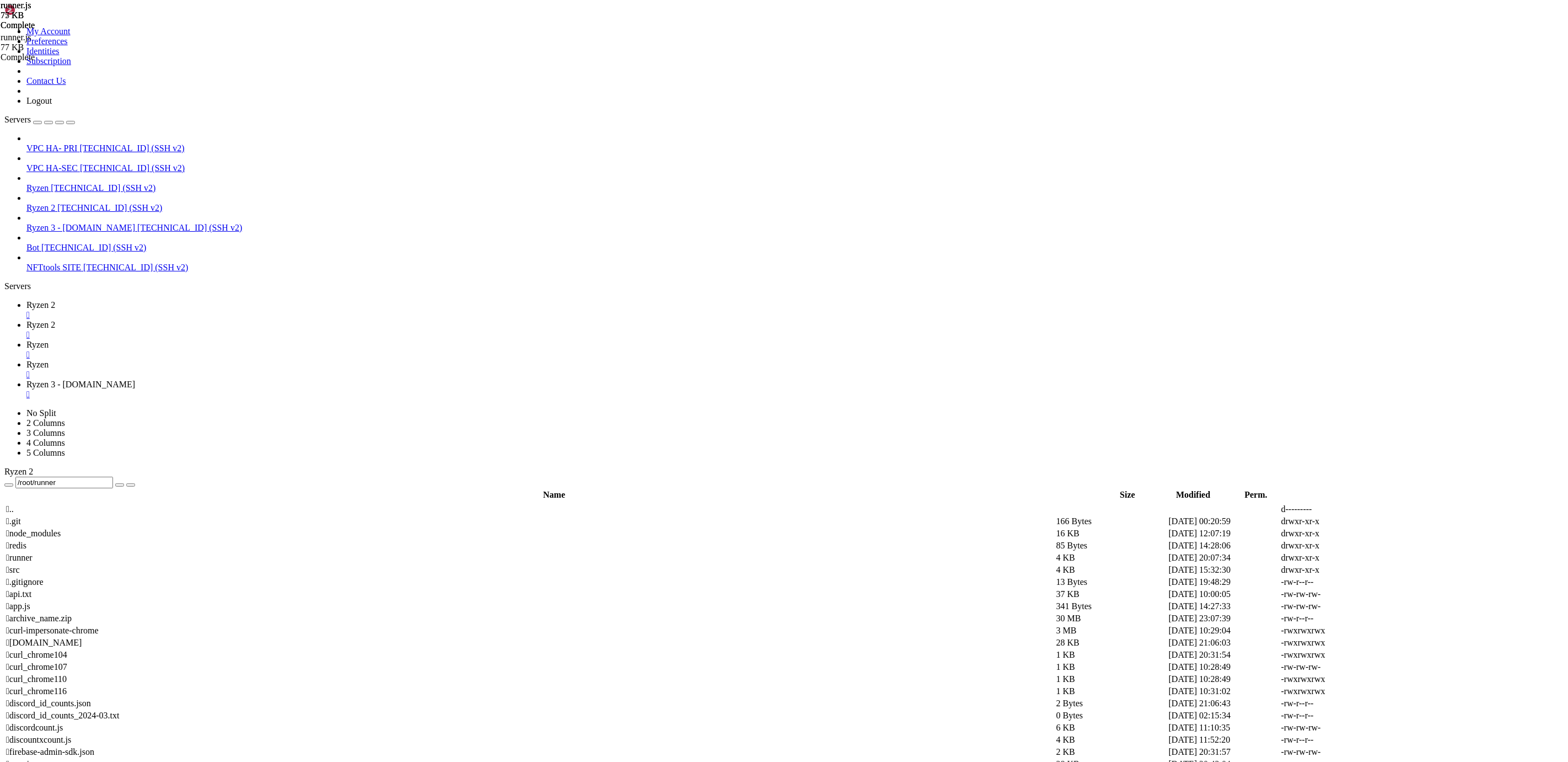
scroll to position [6405158, 0]
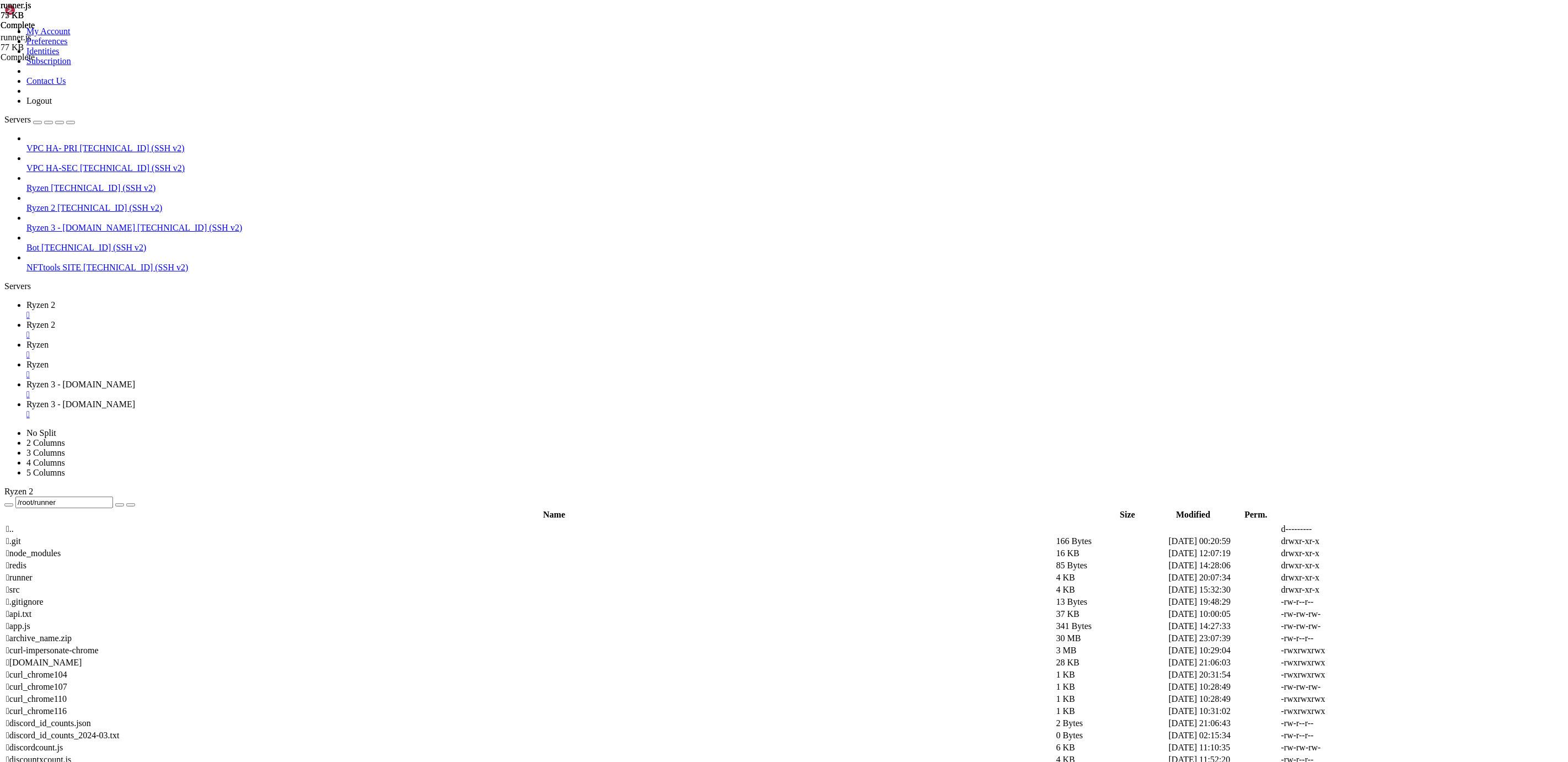
scroll to position [222, 0]
type input "/root/runner"
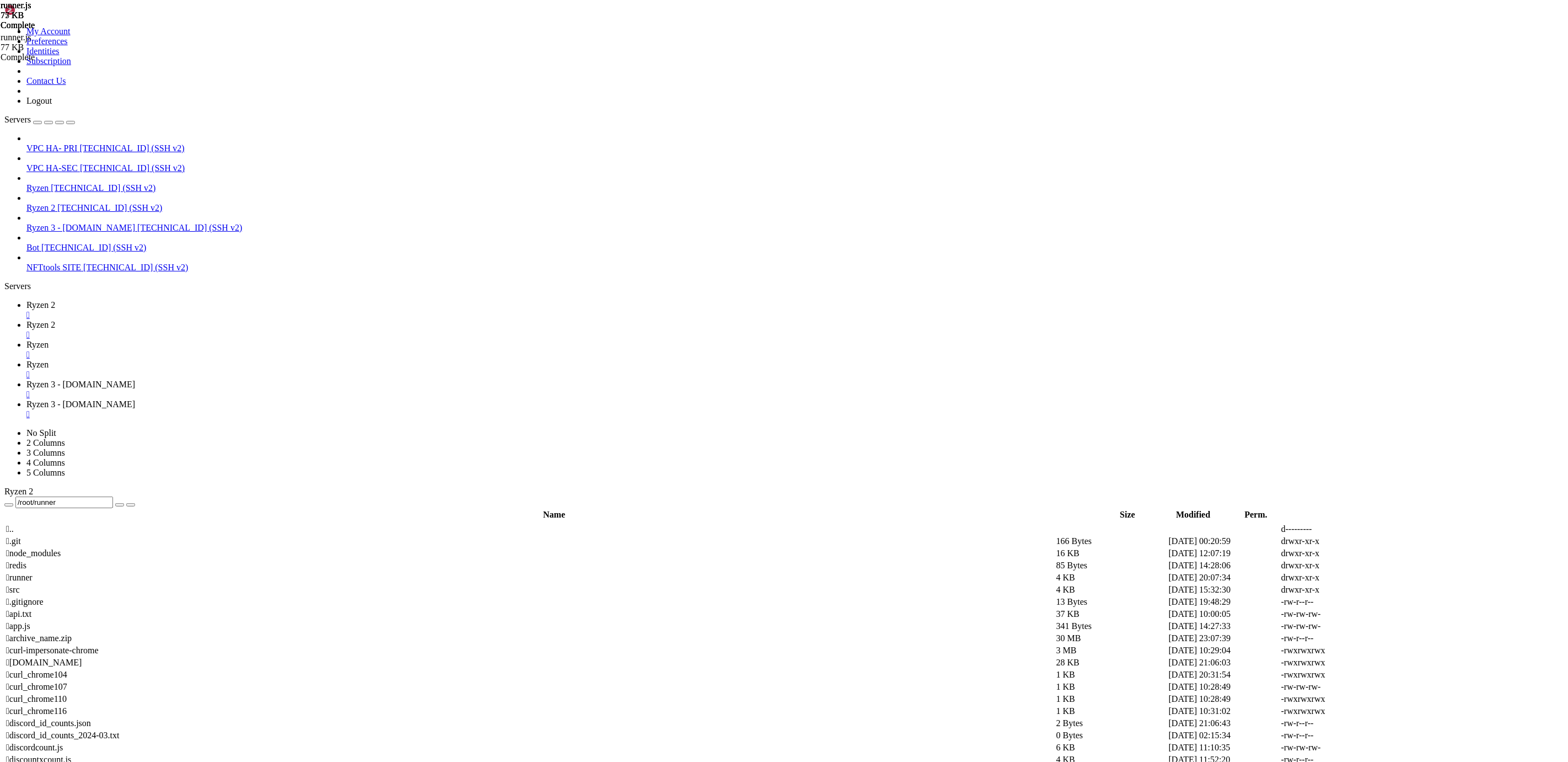
click at [135, 379] on span "Ryzen 3 - [DOMAIN_NAME]" at bounding box center [80, 384] width 109 height 9
click at [300, 340] on link "Ryzen " at bounding box center [795, 350] width 1537 height 20
click at [55, 300] on span "Ryzen 2" at bounding box center [40, 305] width 28 height 9
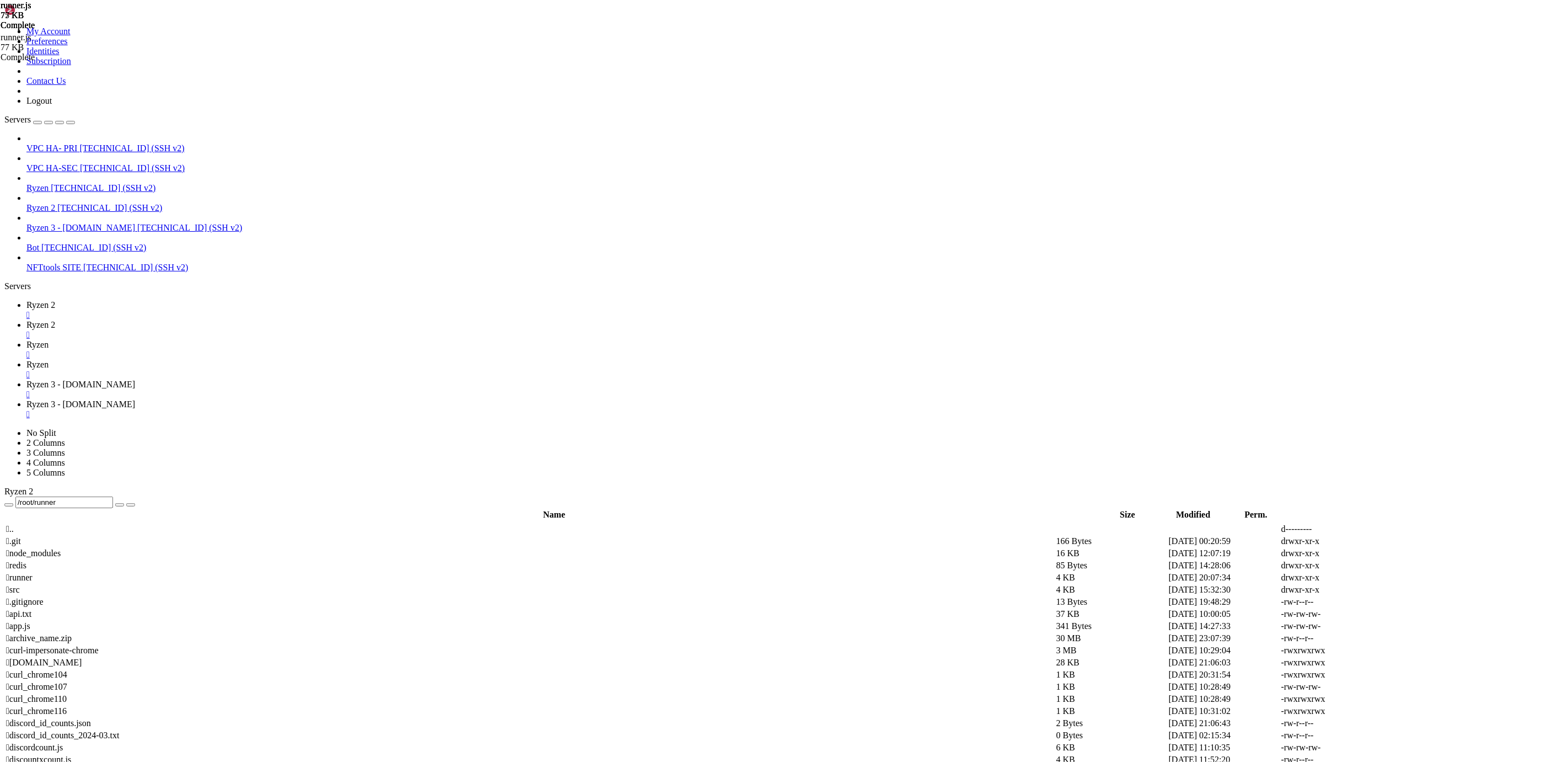
click at [55, 320] on span "Ryzen 2" at bounding box center [40, 325] width 28 height 9
drag, startPoint x: 65, startPoint y: 1820, endPoint x: 126, endPoint y: 1817, distance: 61.1
copy x-row "404 Not Found"
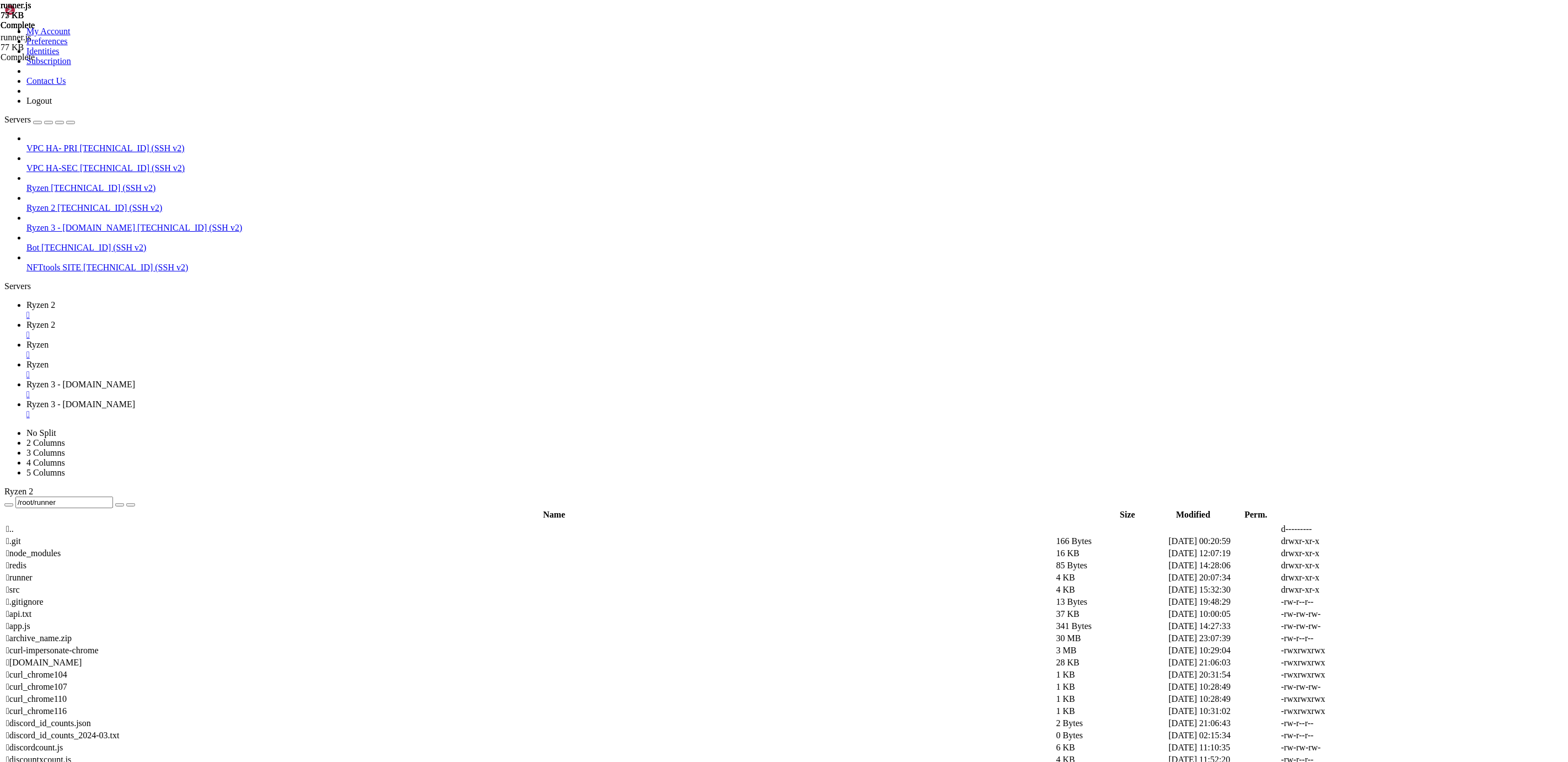
drag, startPoint x: 63, startPoint y: 1813, endPoint x: 371, endPoint y: 1810, distance: 308.0
drag, startPoint x: 326, startPoint y: 1827, endPoint x: 11, endPoint y: 1815, distance: 315.2
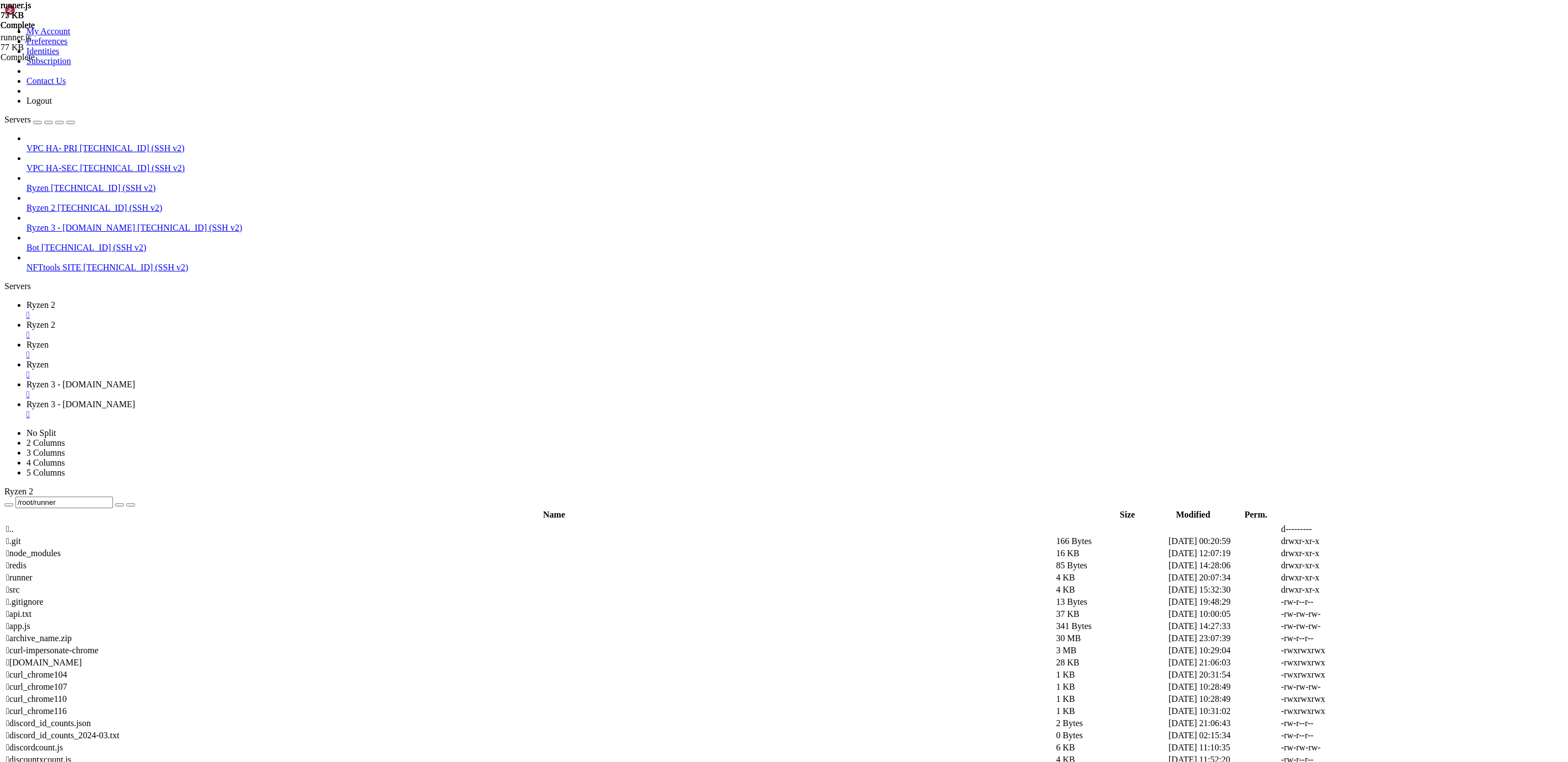
click at [55, 300] on span "Ryzen 2" at bounding box center [40, 305] width 28 height 9
click at [55, 320] on span "Ryzen 2" at bounding box center [40, 325] width 28 height 9
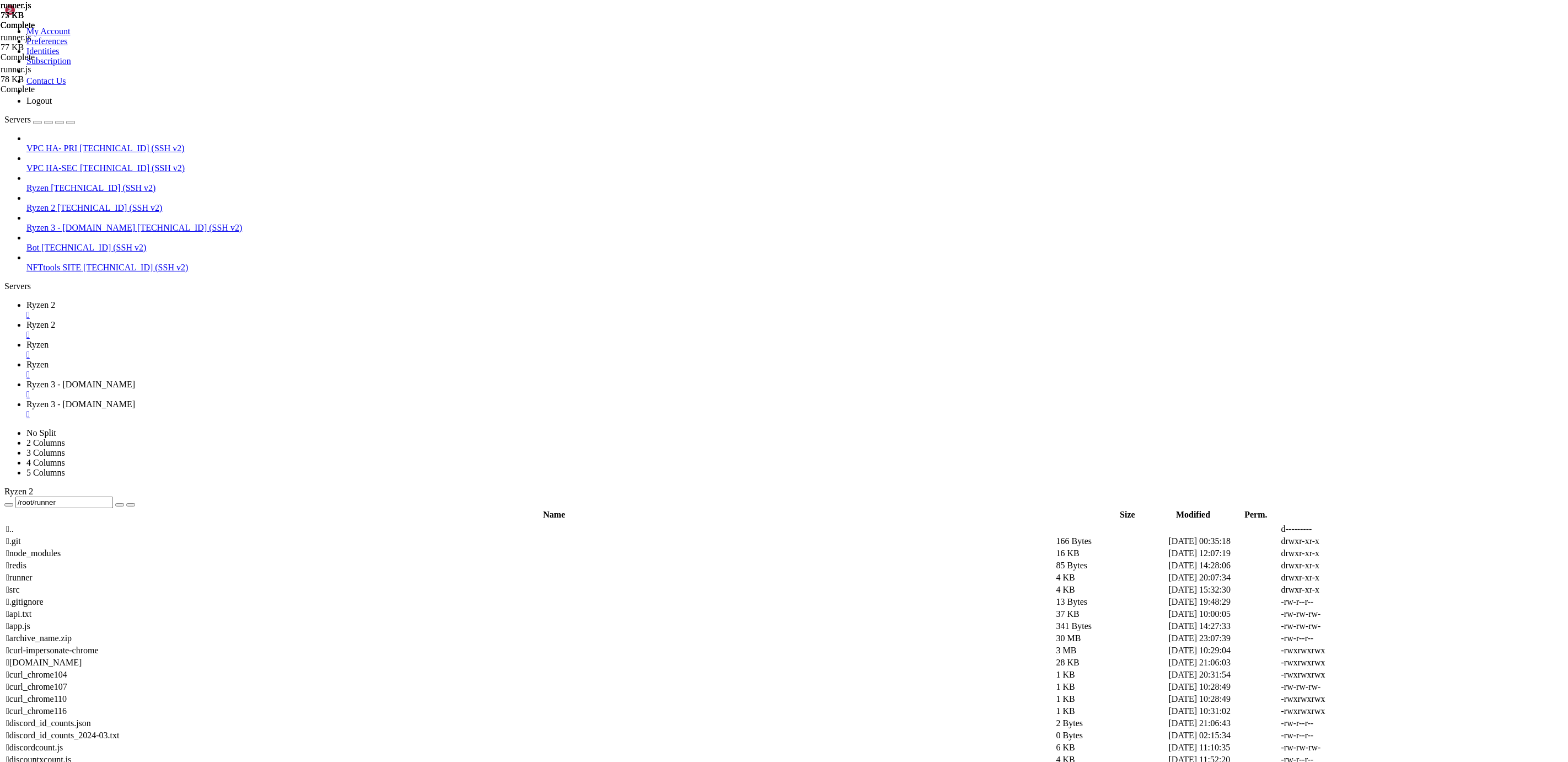
click at [55, 300] on span "Ryzen 2" at bounding box center [40, 305] width 28 height 9
